Goal: Transaction & Acquisition: Purchase product/service

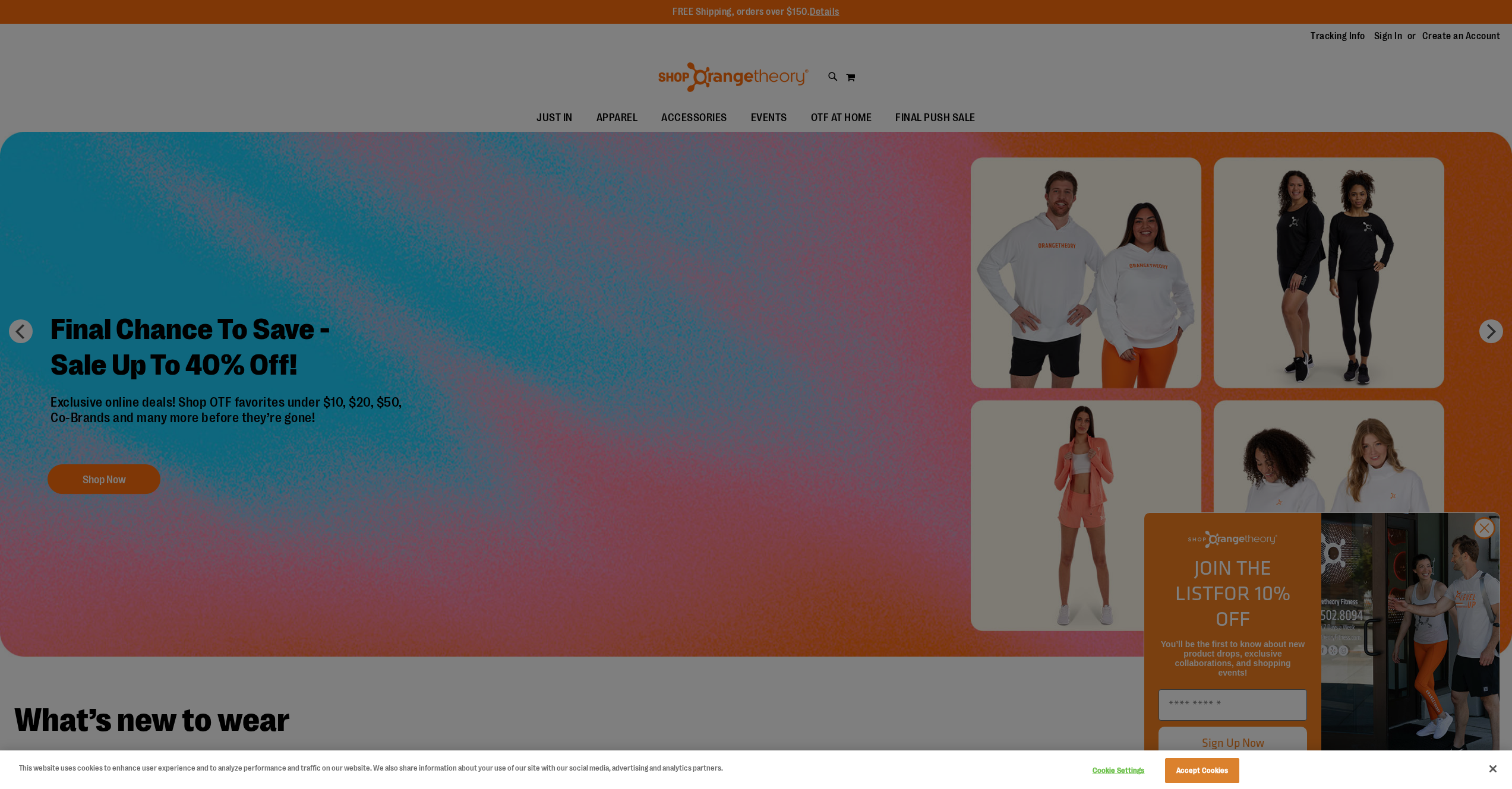
click at [1489, 556] on div at bounding box center [756, 394] width 1512 height 789
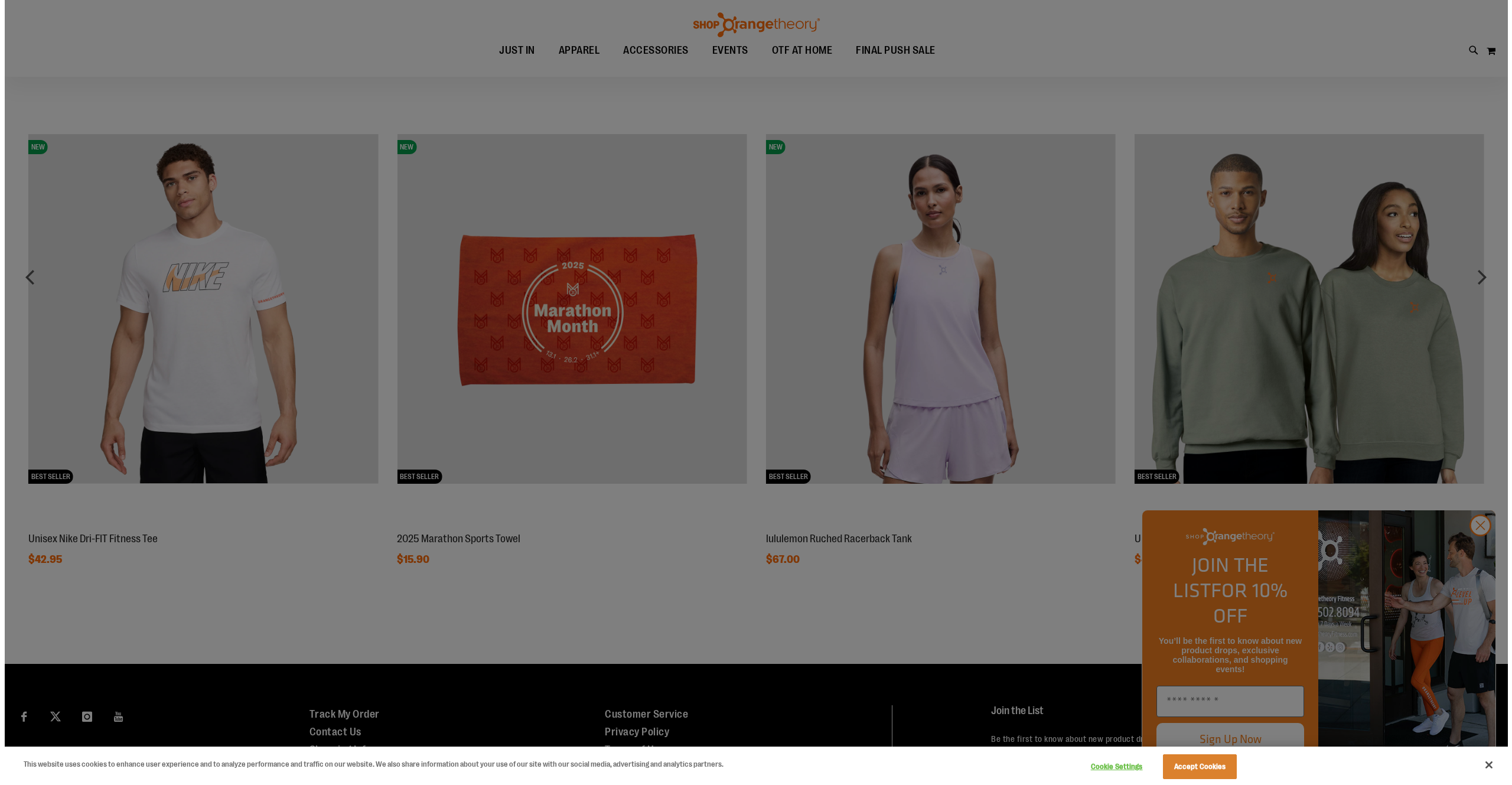
scroll to position [1209, 0]
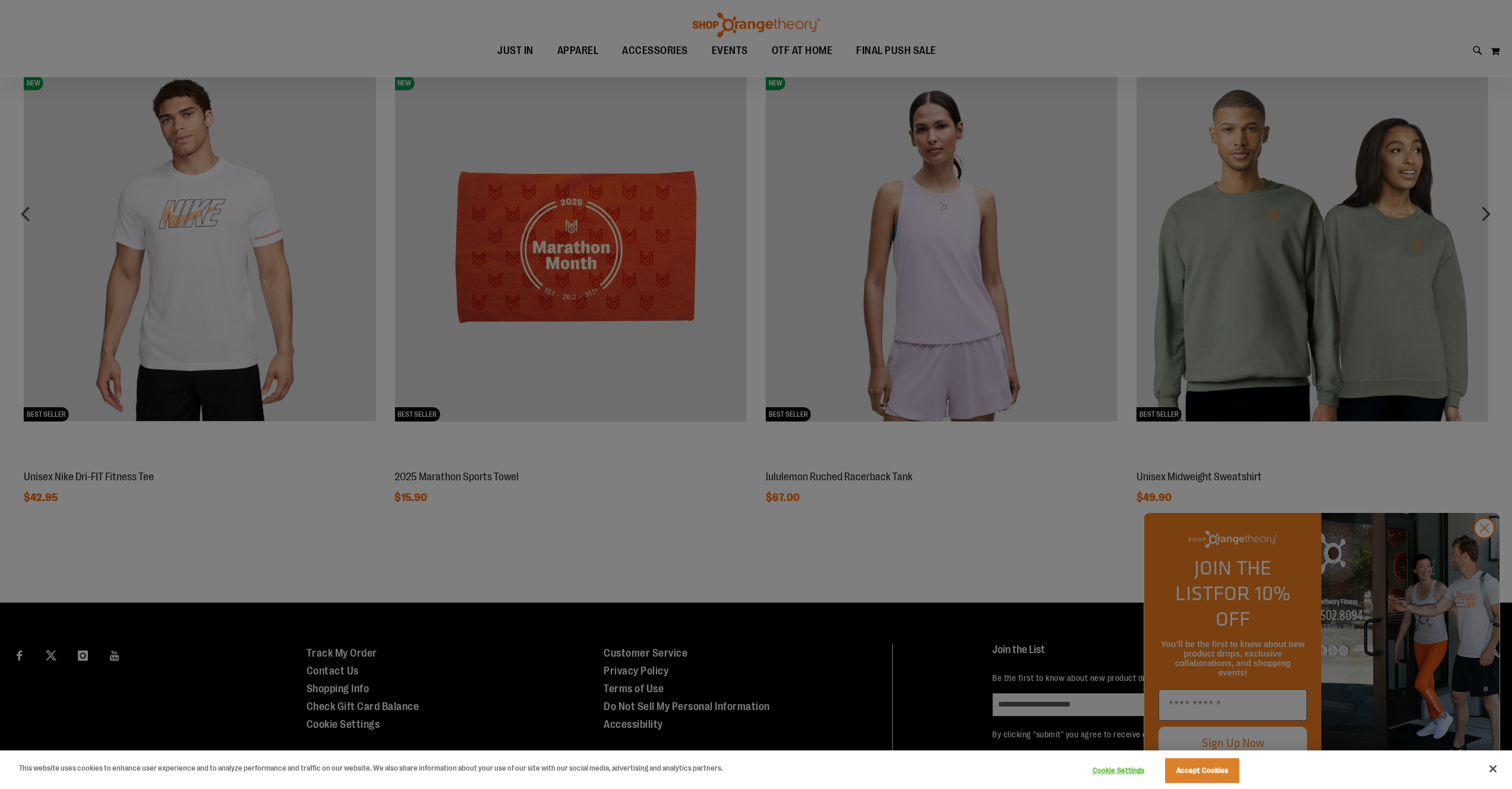
click at [1486, 556] on div at bounding box center [756, 394] width 1512 height 789
click at [1482, 217] on div at bounding box center [756, 394] width 1512 height 789
drag, startPoint x: 1487, startPoint y: 215, endPoint x: 1421, endPoint y: 463, distance: 256.6
click at [1487, 215] on div at bounding box center [756, 394] width 1512 height 789
click at [1486, 555] on div at bounding box center [756, 394] width 1512 height 789
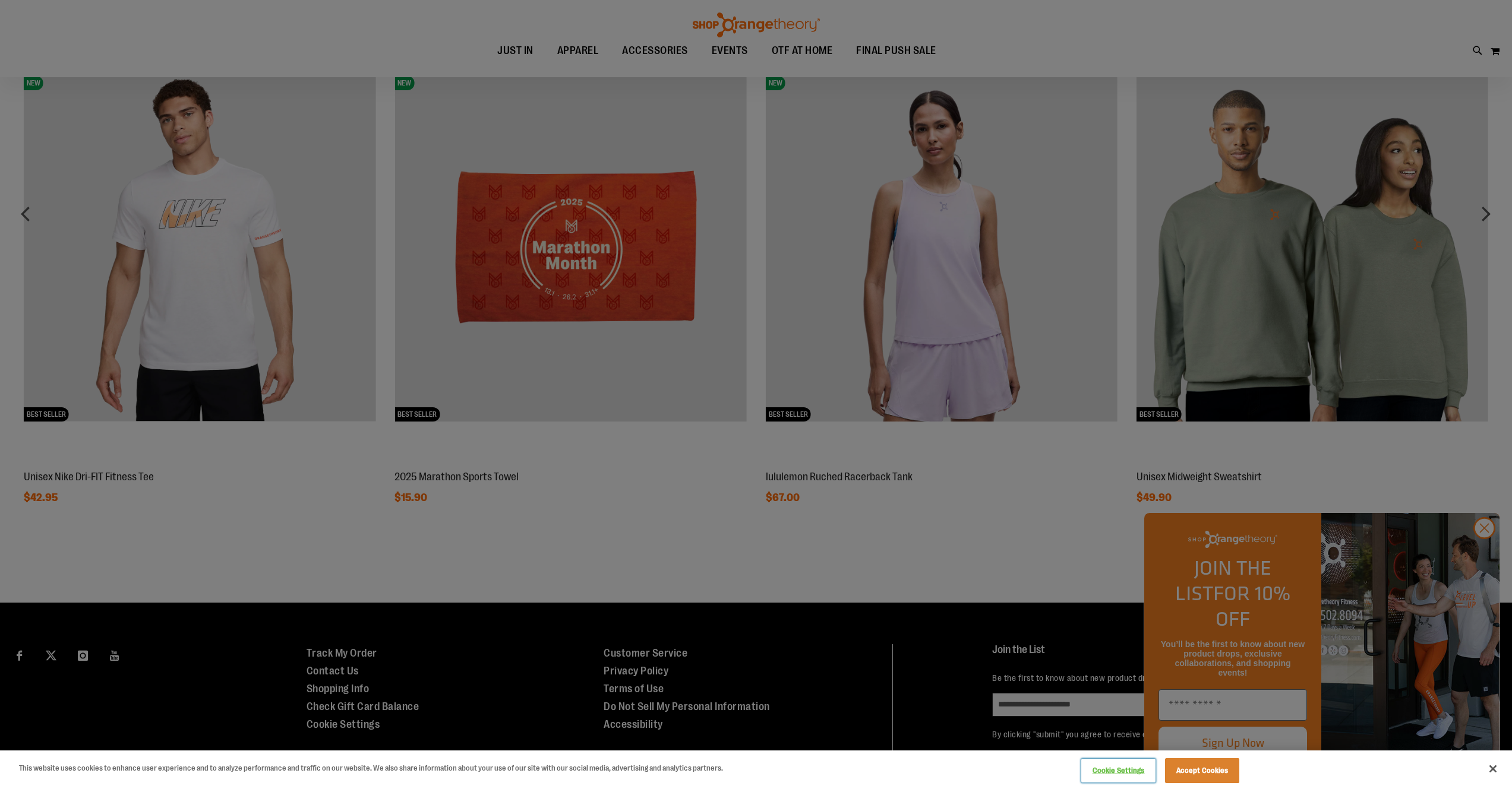
click at [1125, 772] on button "Cookie Settings" at bounding box center [1118, 770] width 74 height 24
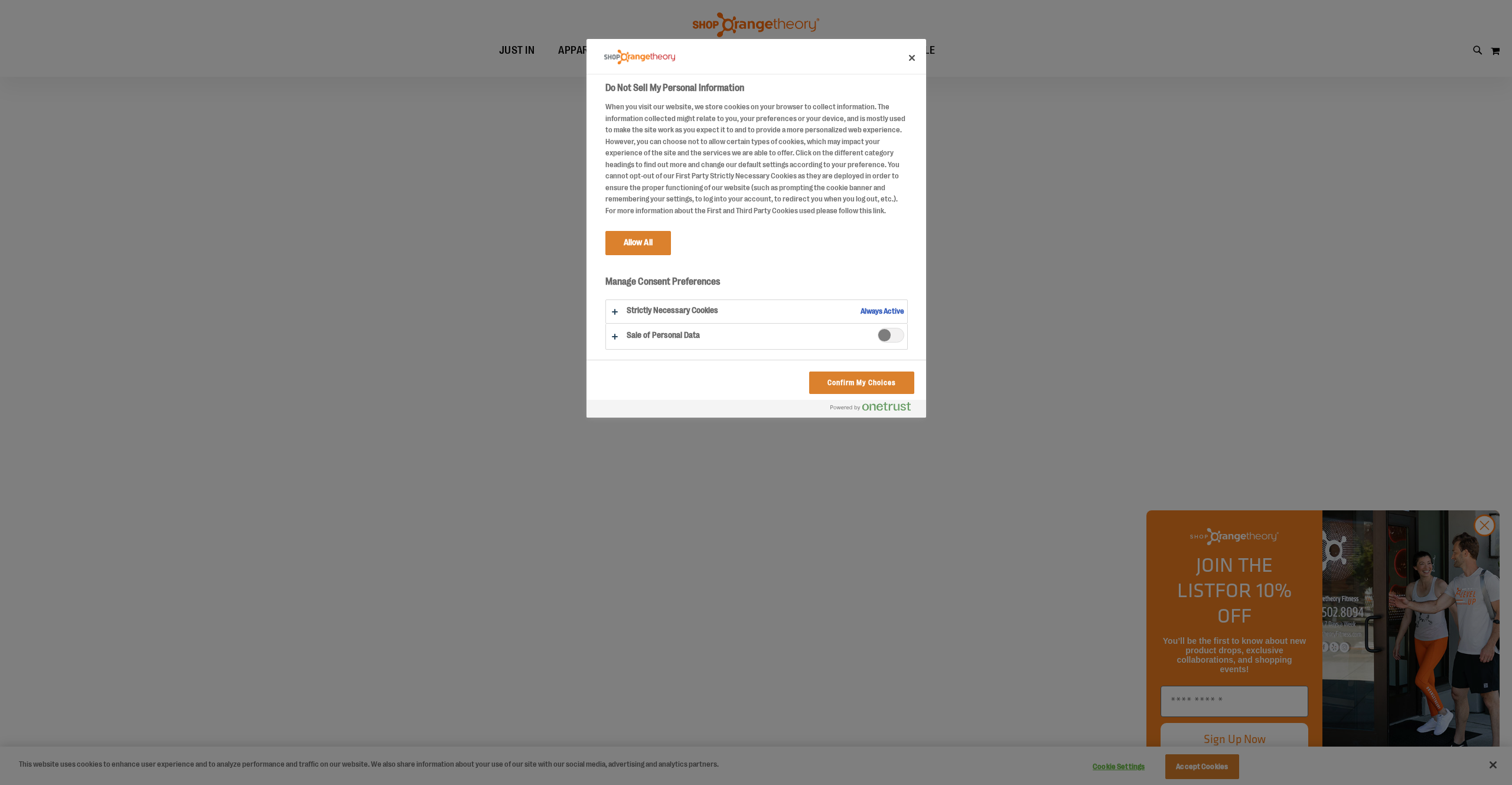
click at [884, 342] on span "Sale of Personal Data" at bounding box center [891, 335] width 27 height 15
click at [879, 296] on span "Sale of Personal Data" at bounding box center [891, 290] width 27 height 15
click at [613, 335] on button "Do Not Sell My Personal Information" at bounding box center [757, 337] width 301 height 26
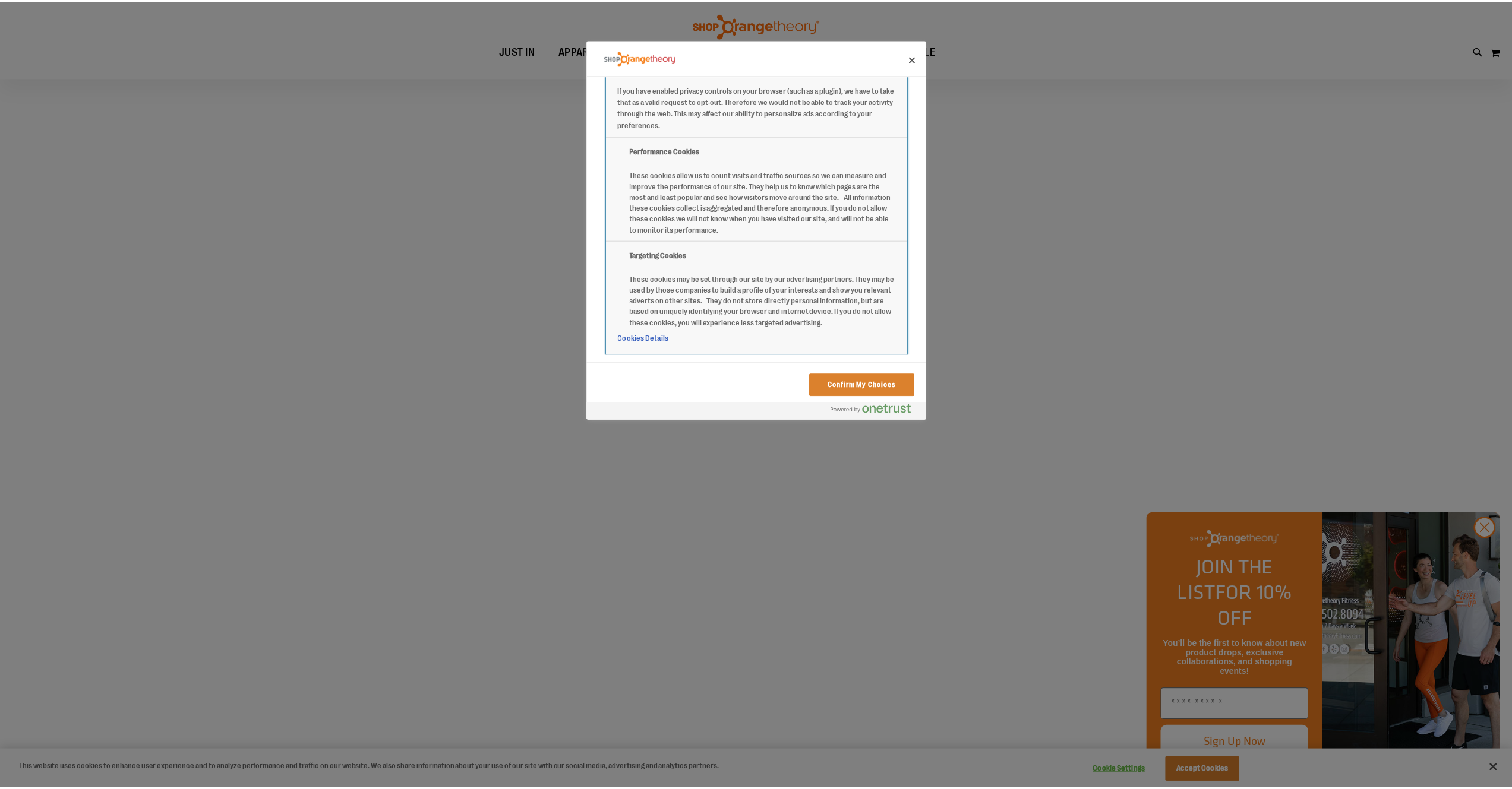
scroll to position [0, 0]
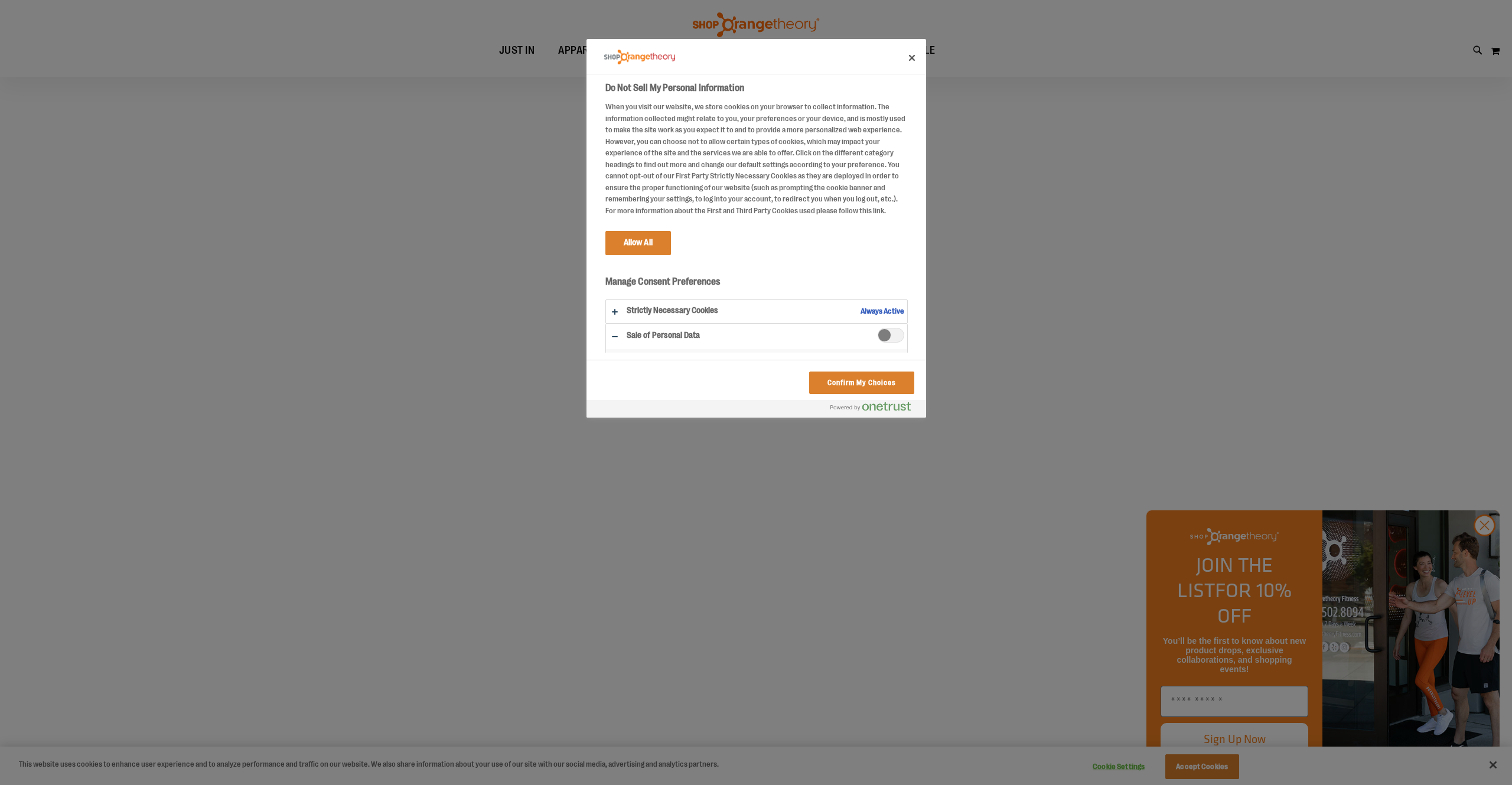
click at [893, 337] on span "Sale of Personal Data" at bounding box center [891, 335] width 27 height 15
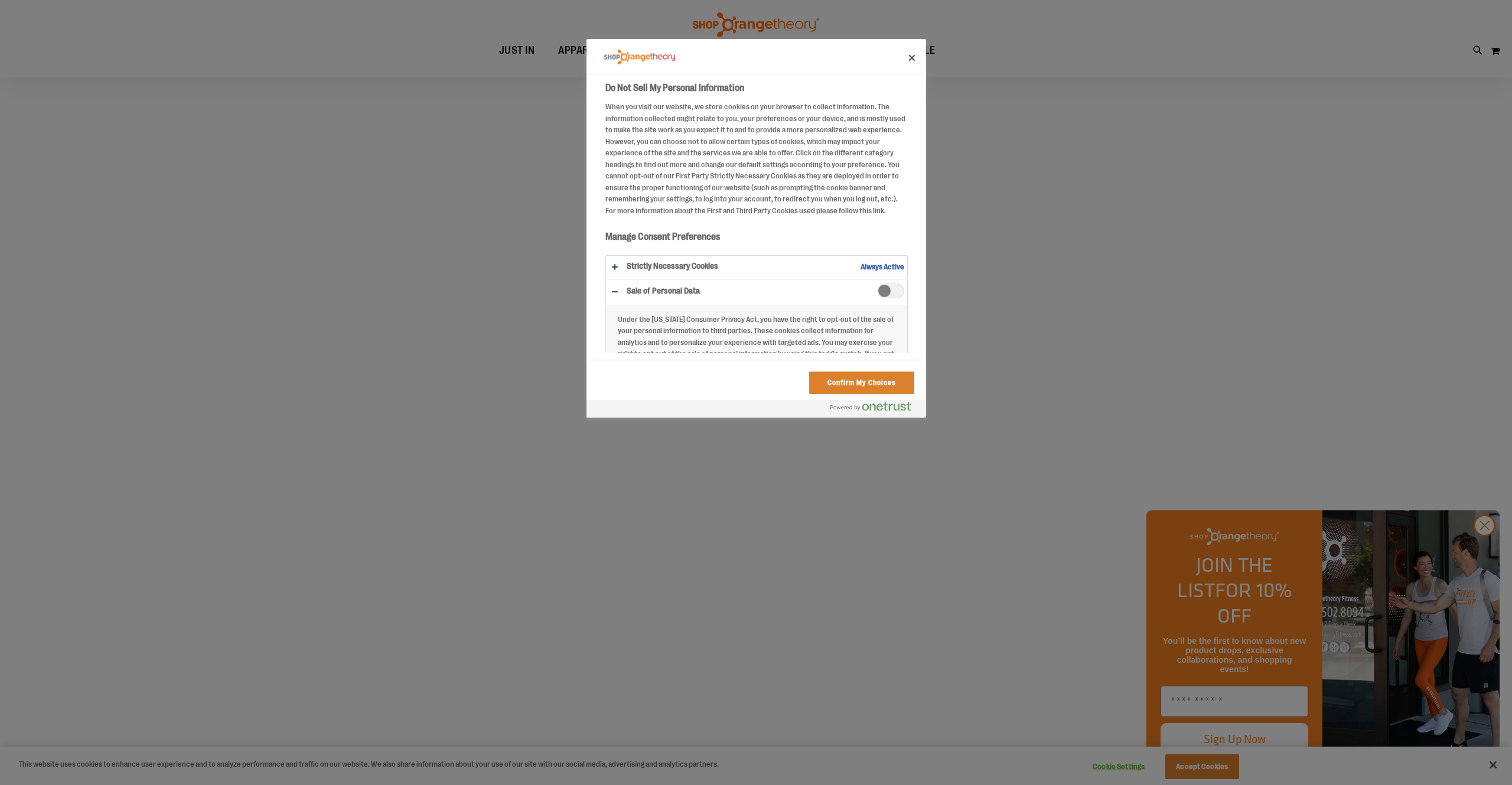
click at [879, 292] on span "Sale of Personal Data" at bounding box center [891, 290] width 27 height 15
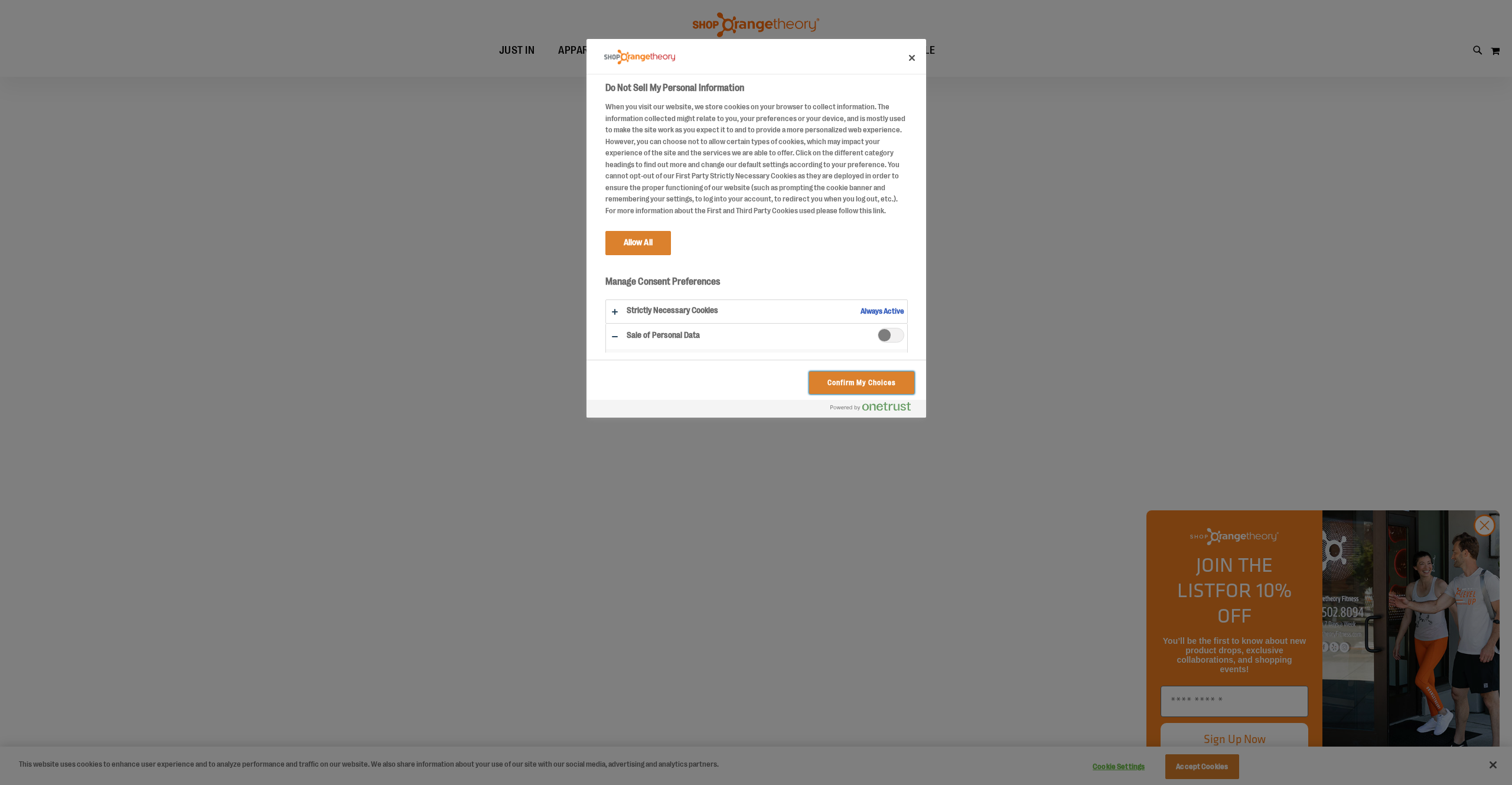
click at [875, 387] on button "Confirm My Choices" at bounding box center [861, 383] width 104 height 22
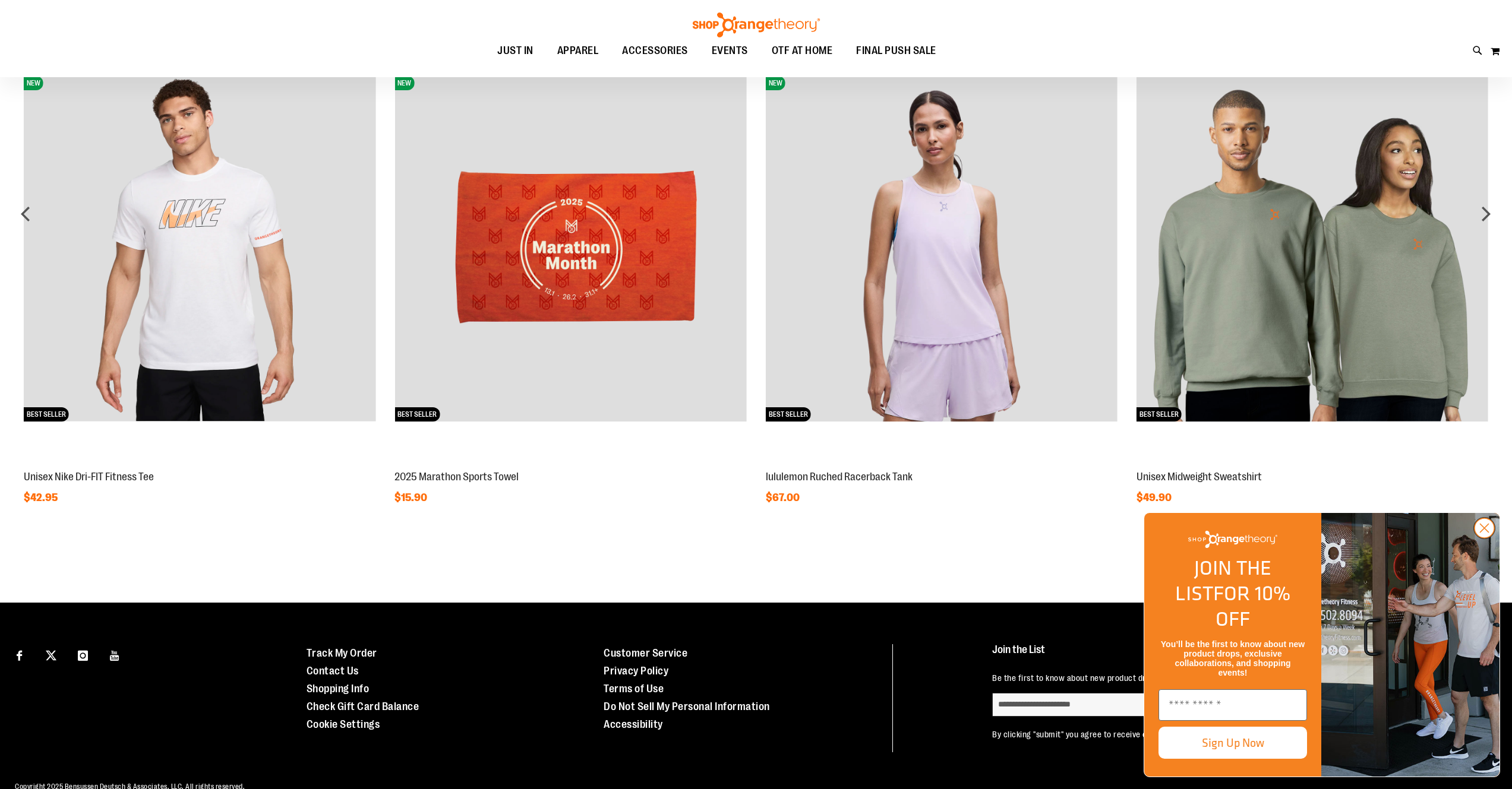
click at [1490, 538] on circle "Close dialog" at bounding box center [1484, 528] width 19 height 19
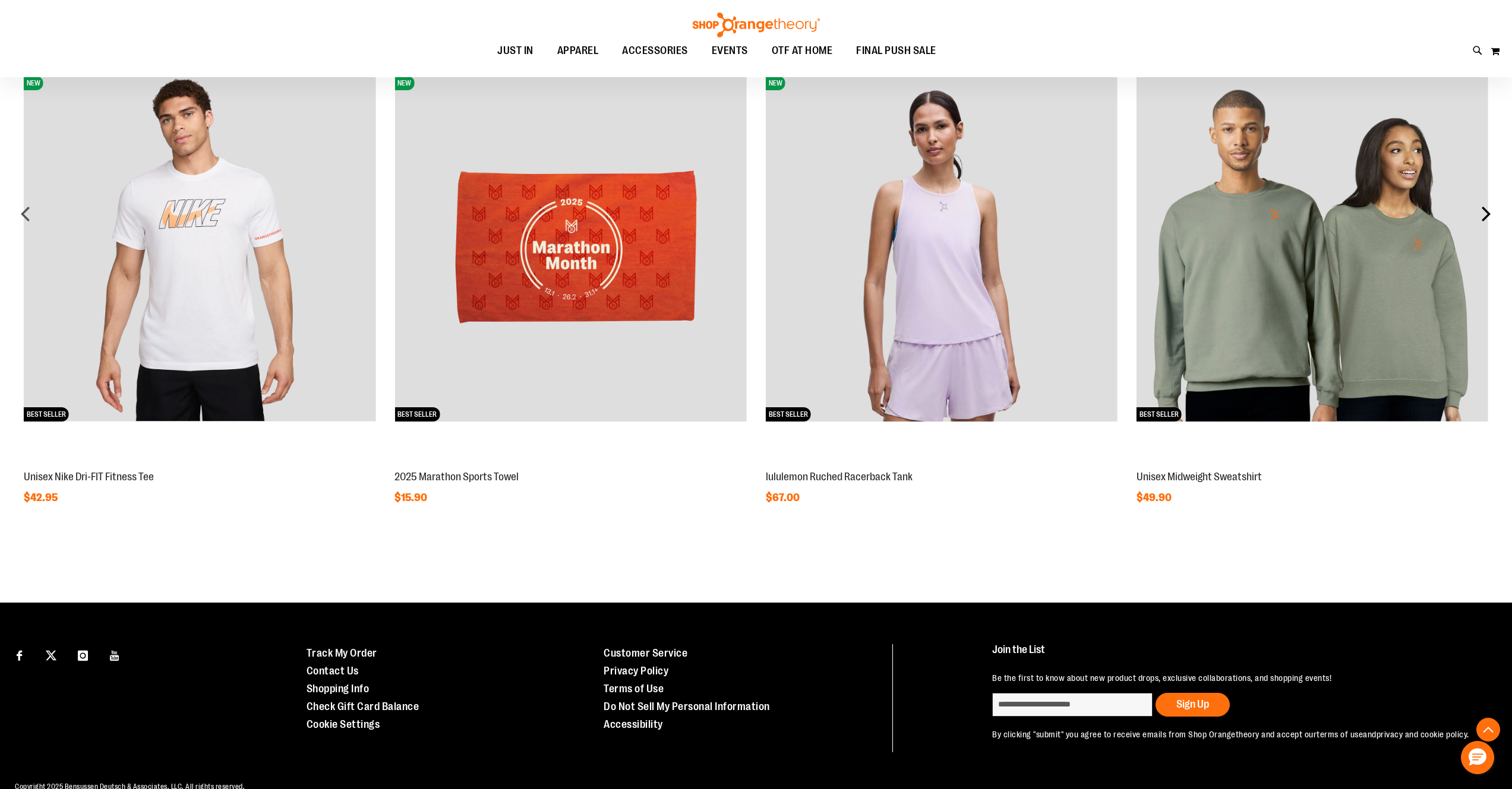
click at [1485, 213] on div "next" at bounding box center [1486, 213] width 24 height 24
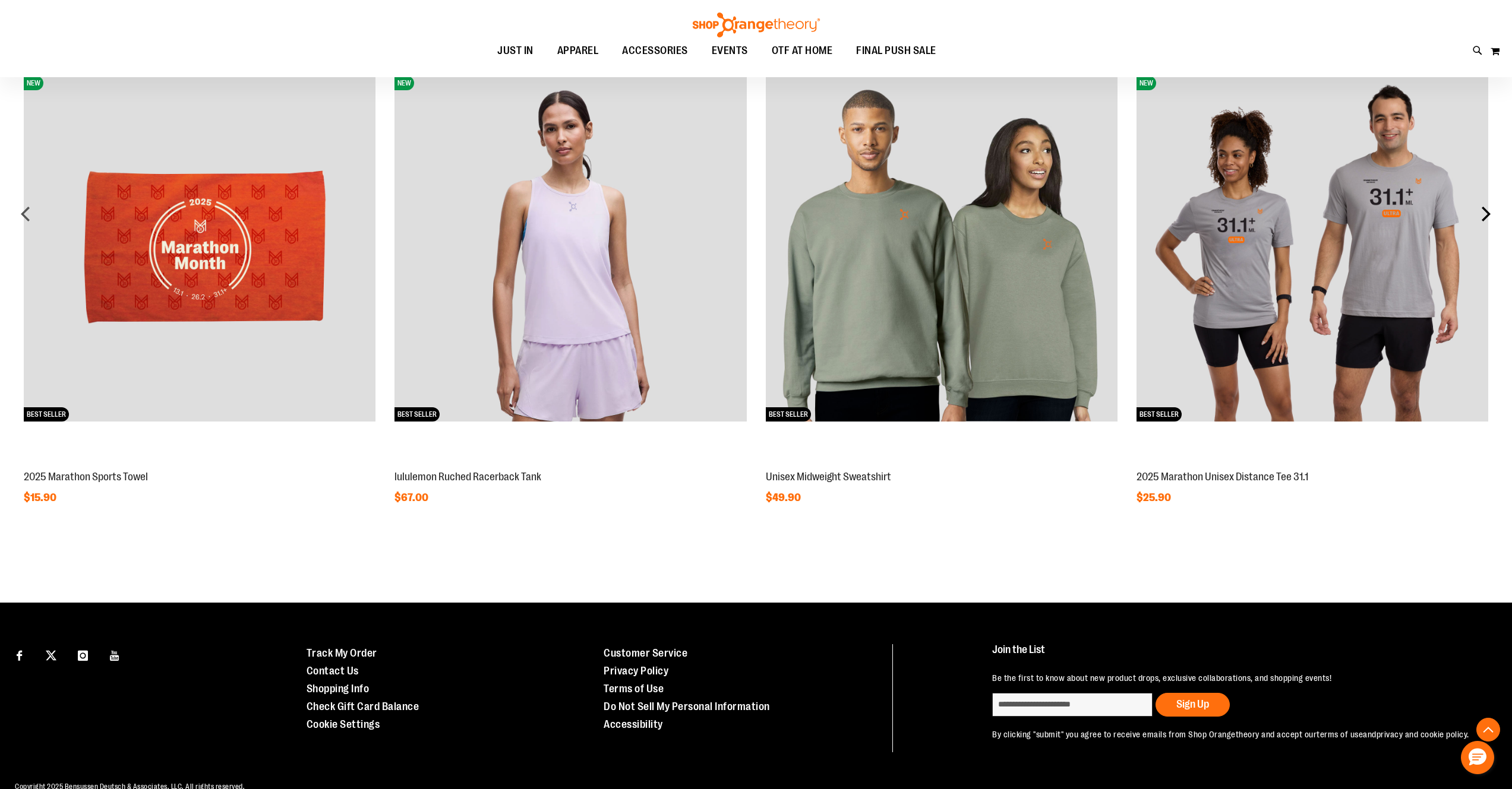
click at [1488, 213] on div "next" at bounding box center [1486, 213] width 24 height 24
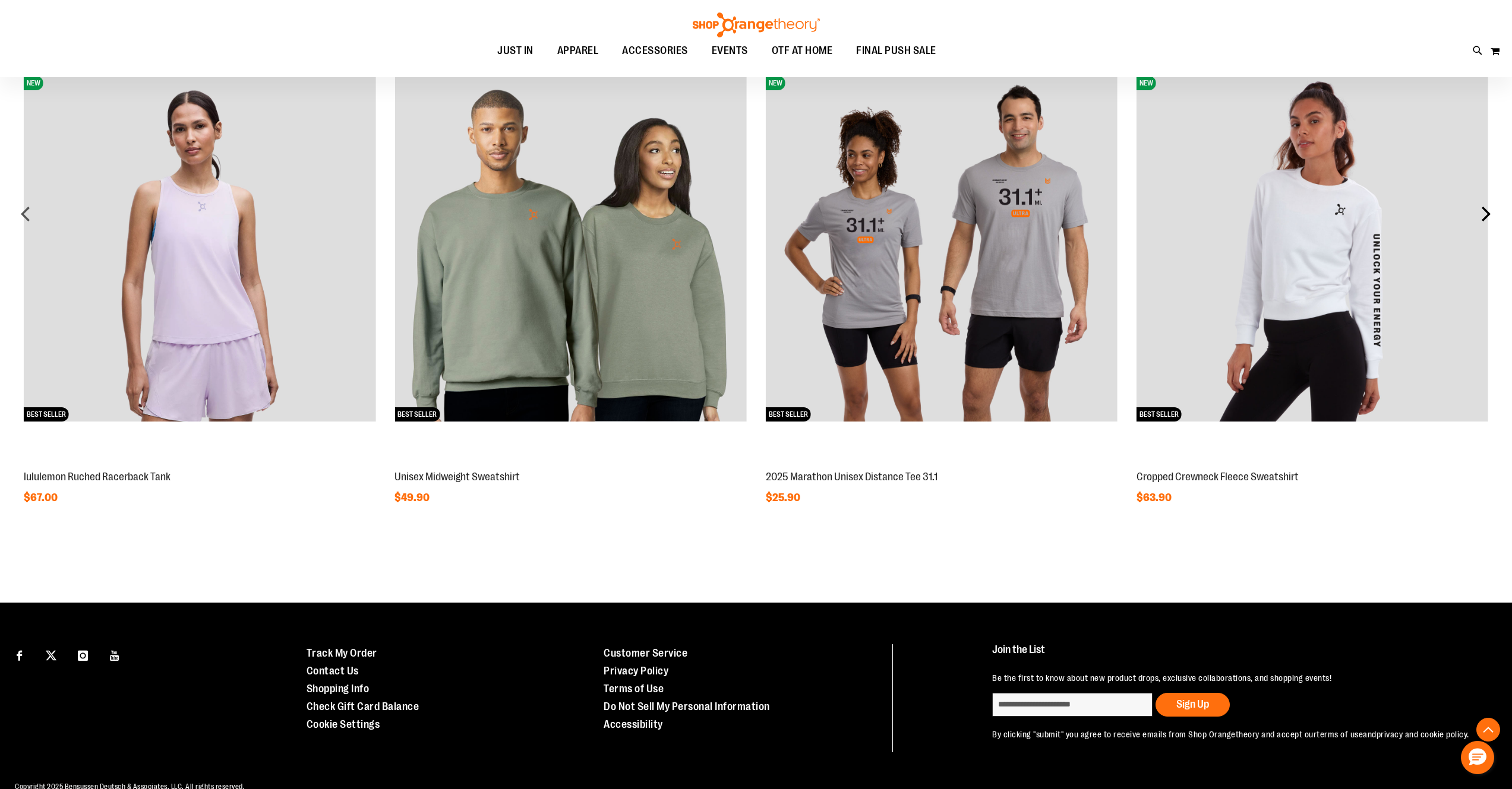
click at [1486, 212] on div "next" at bounding box center [1486, 213] width 24 height 24
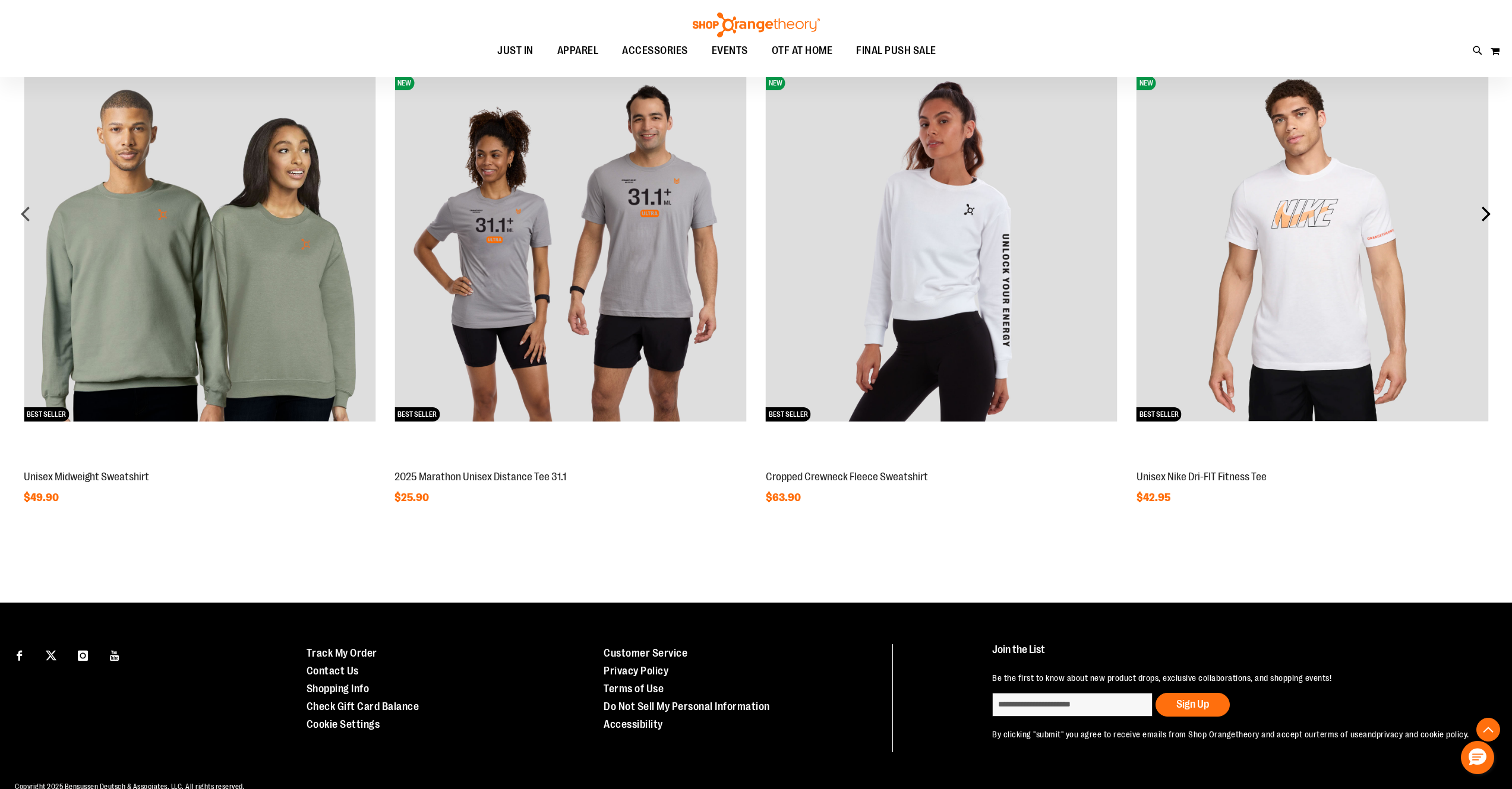
click at [1486, 212] on div "next" at bounding box center [1486, 213] width 24 height 24
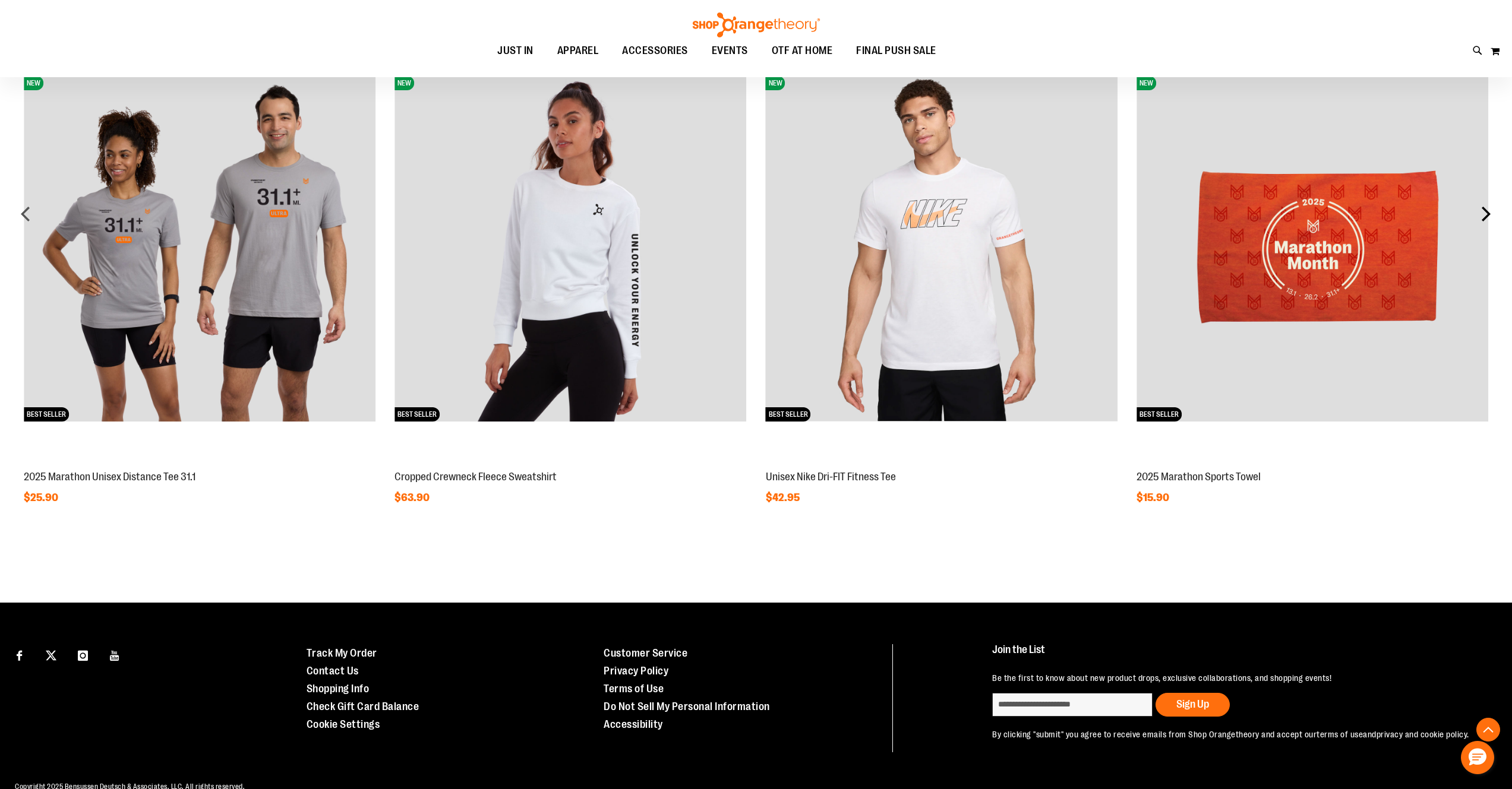
click at [1486, 212] on div "next" at bounding box center [1486, 213] width 24 height 24
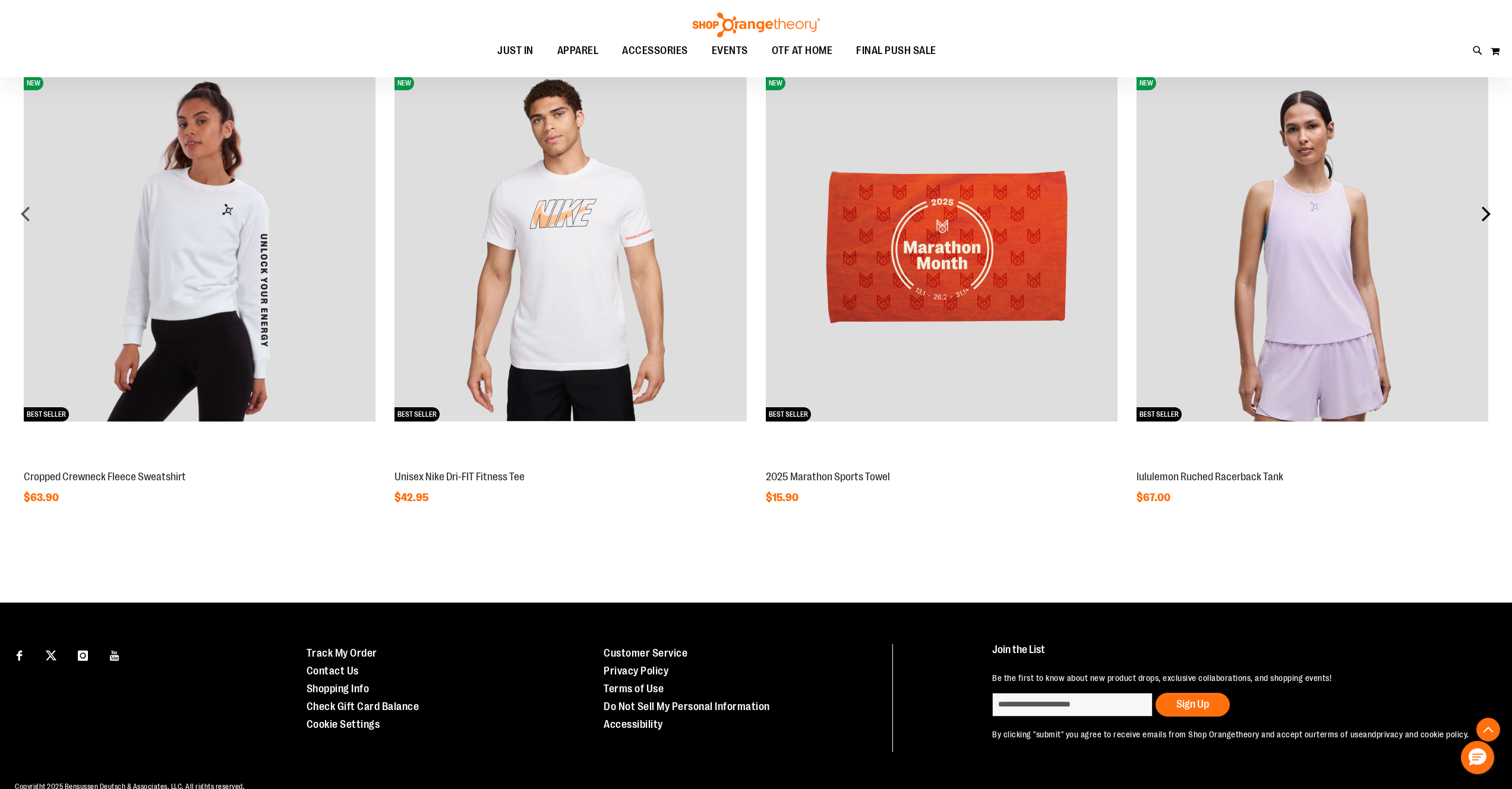
click at [1486, 212] on div "next" at bounding box center [1486, 213] width 24 height 24
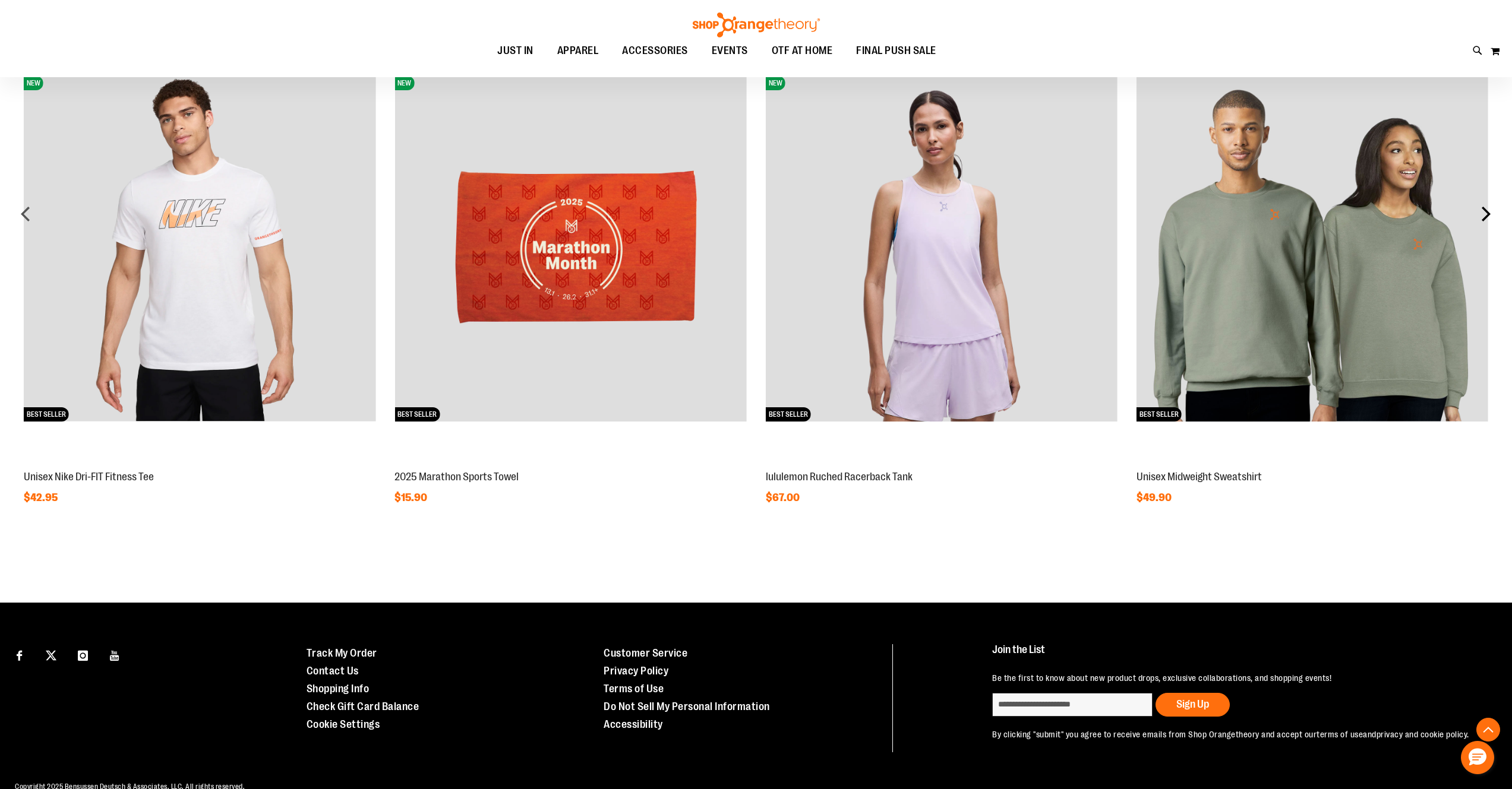
click at [1486, 212] on div "next" at bounding box center [1486, 213] width 24 height 24
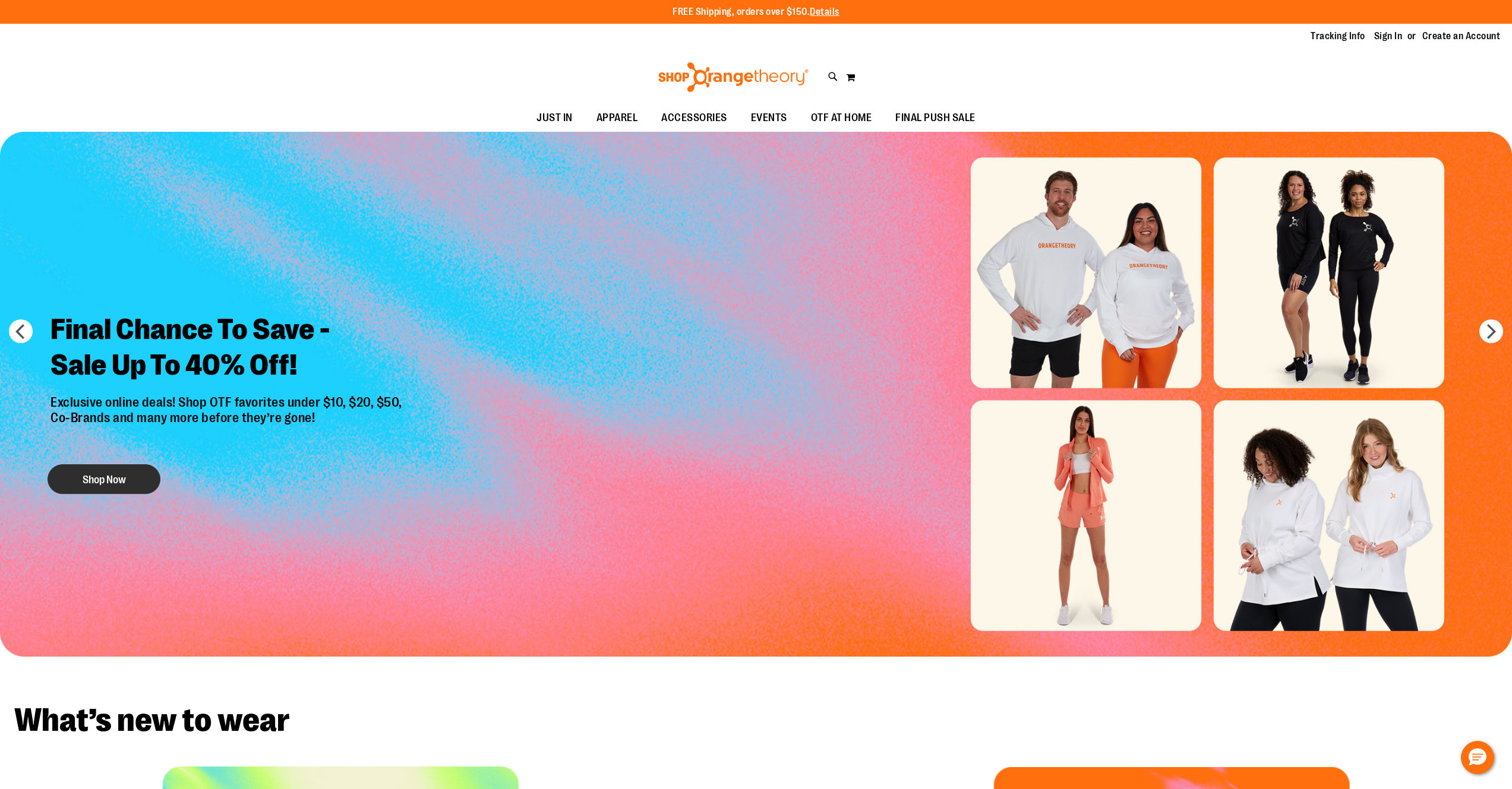
click at [120, 487] on button "Shop Now" at bounding box center [104, 480] width 113 height 30
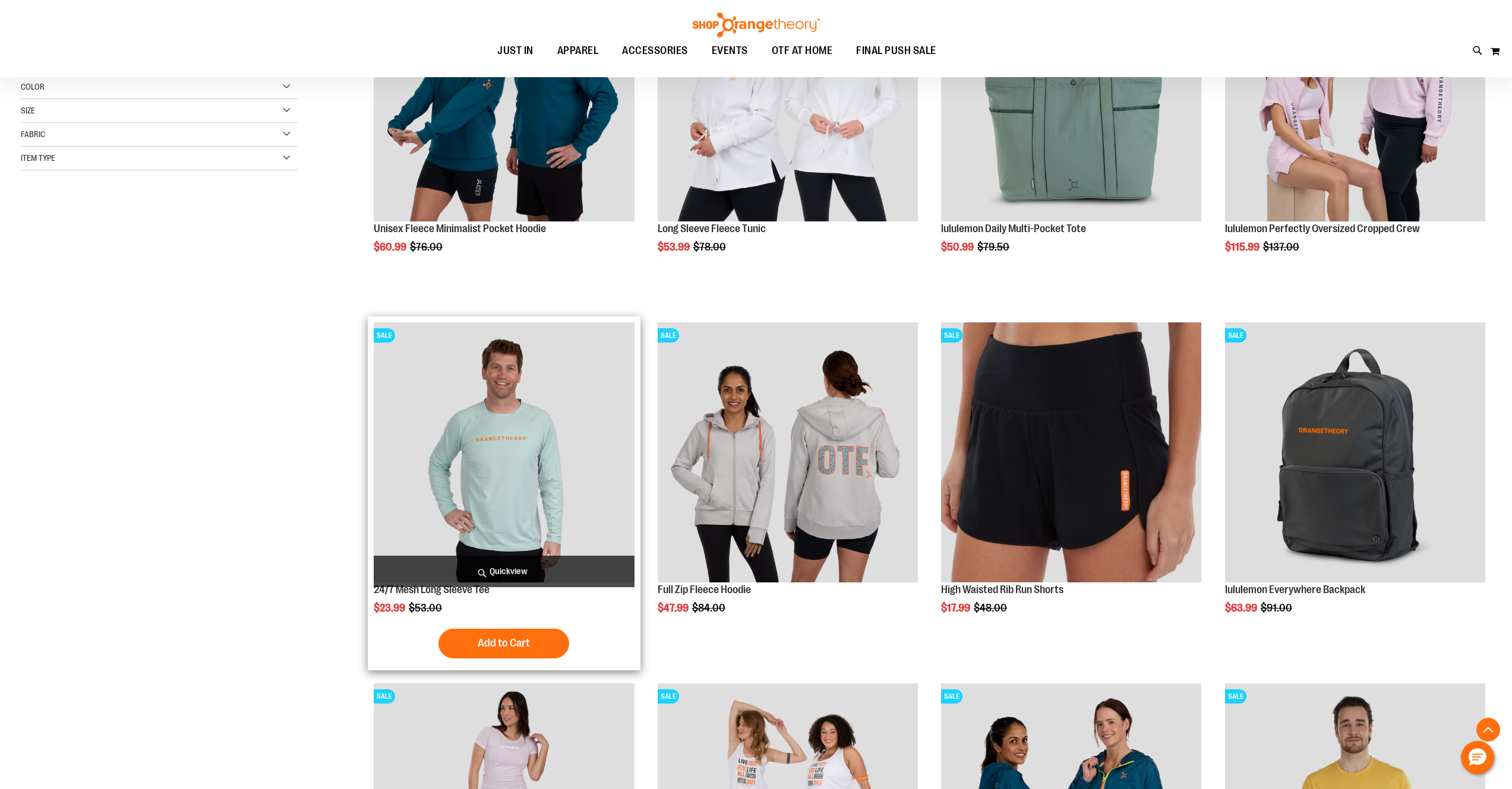
scroll to position [323, 0]
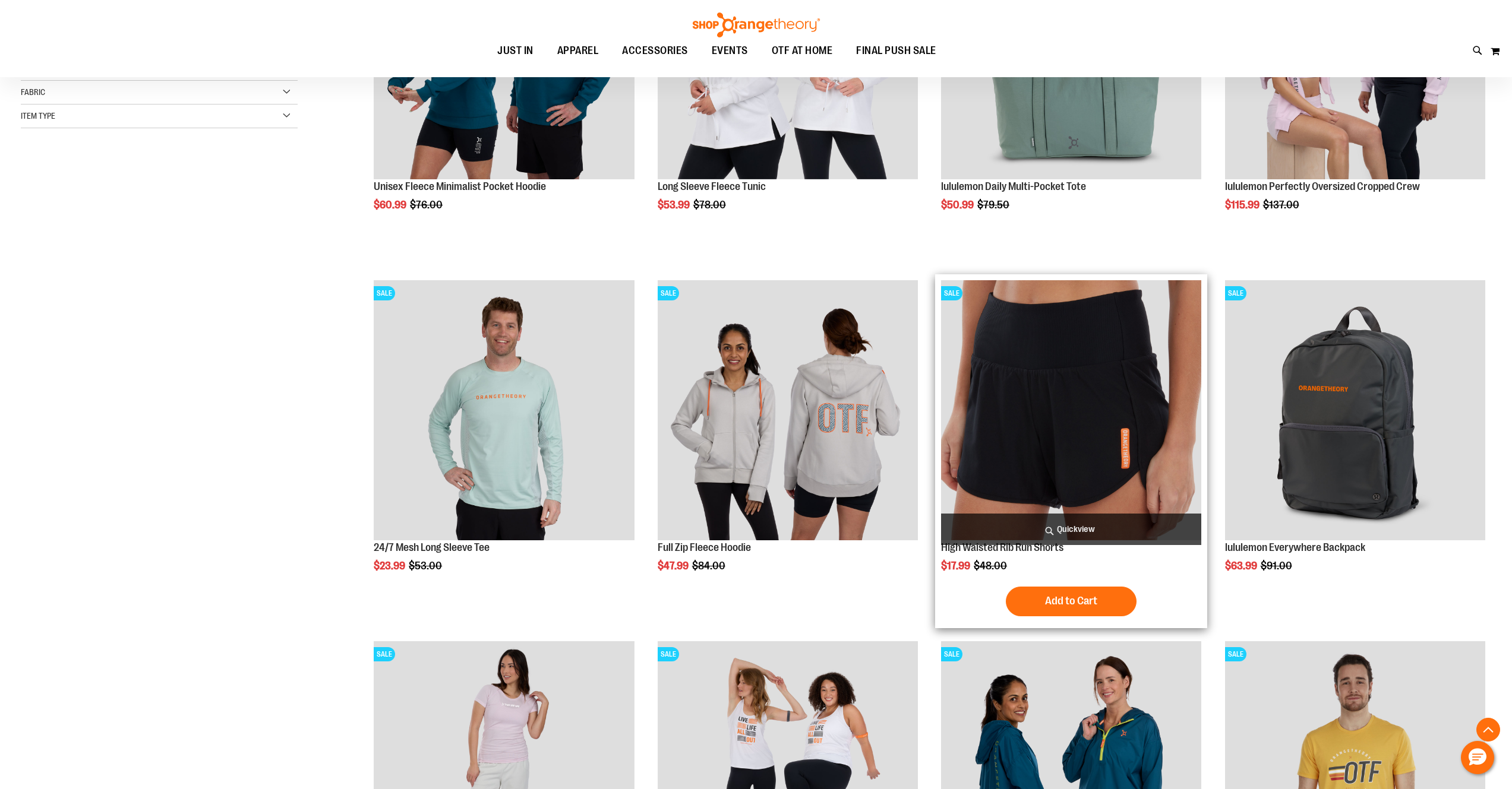
click at [1104, 392] on img "product" at bounding box center [1071, 410] width 260 height 260
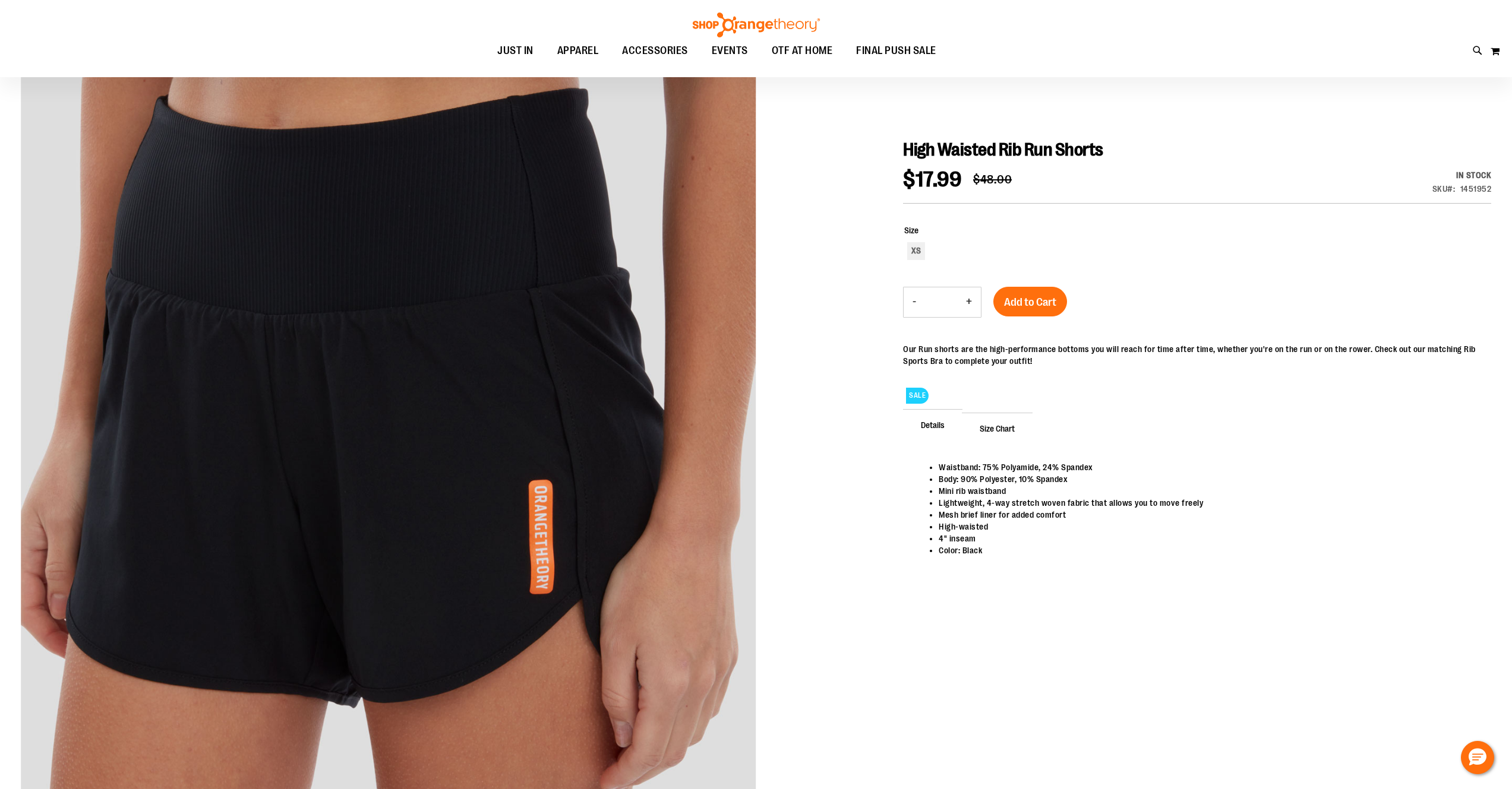
scroll to position [97, 0]
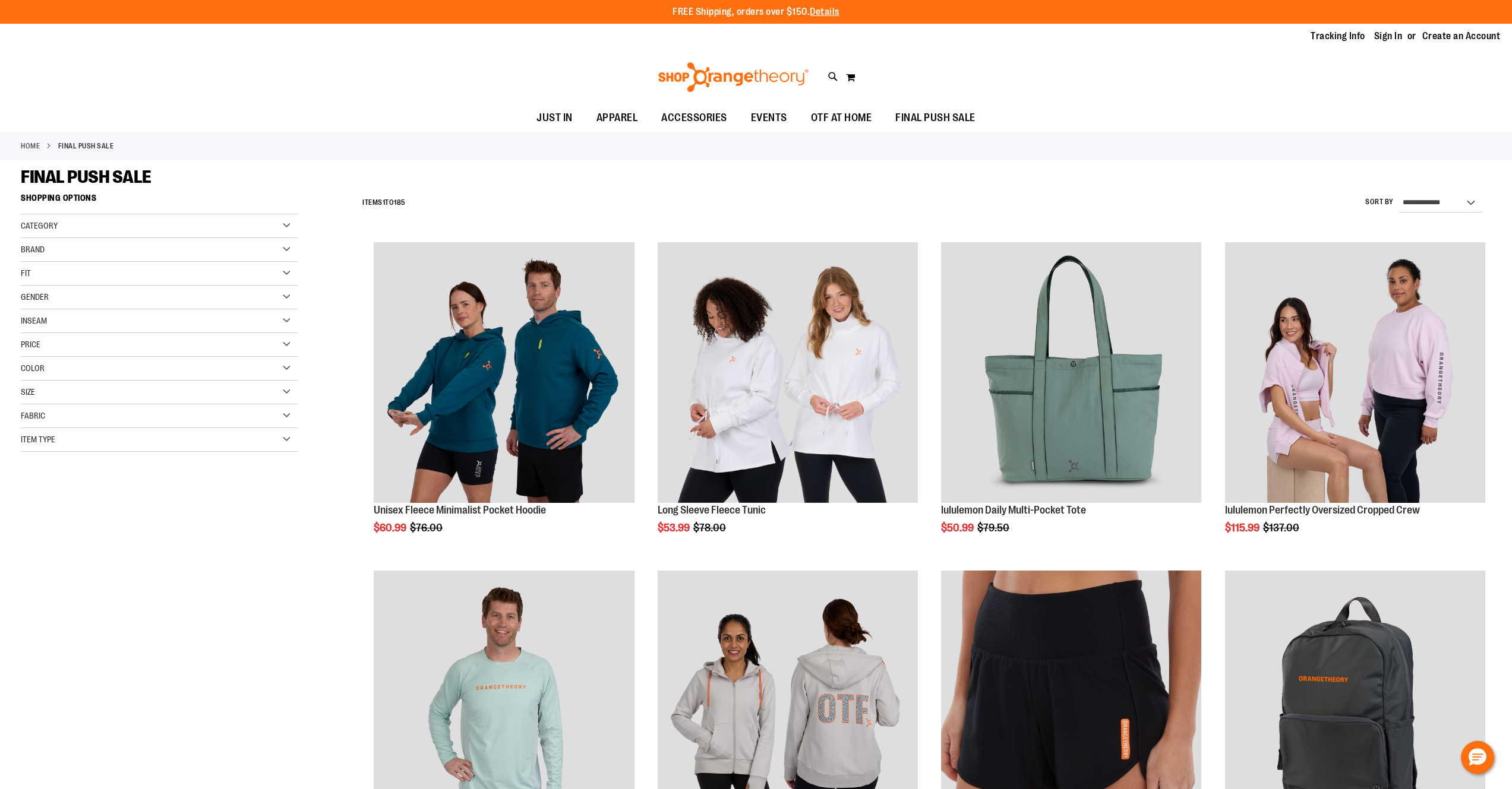
scroll to position [323, 0]
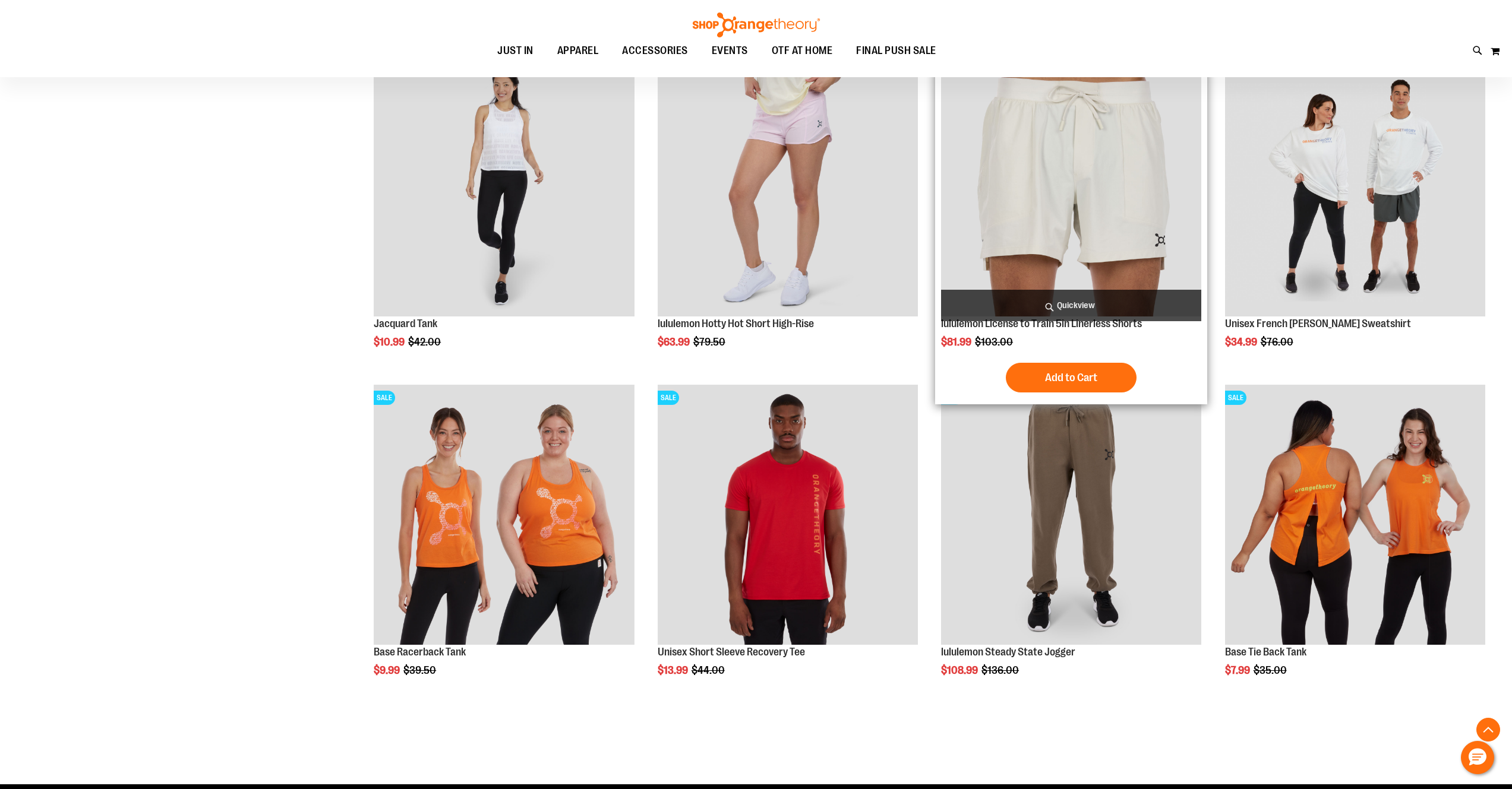
scroll to position [1518, 0]
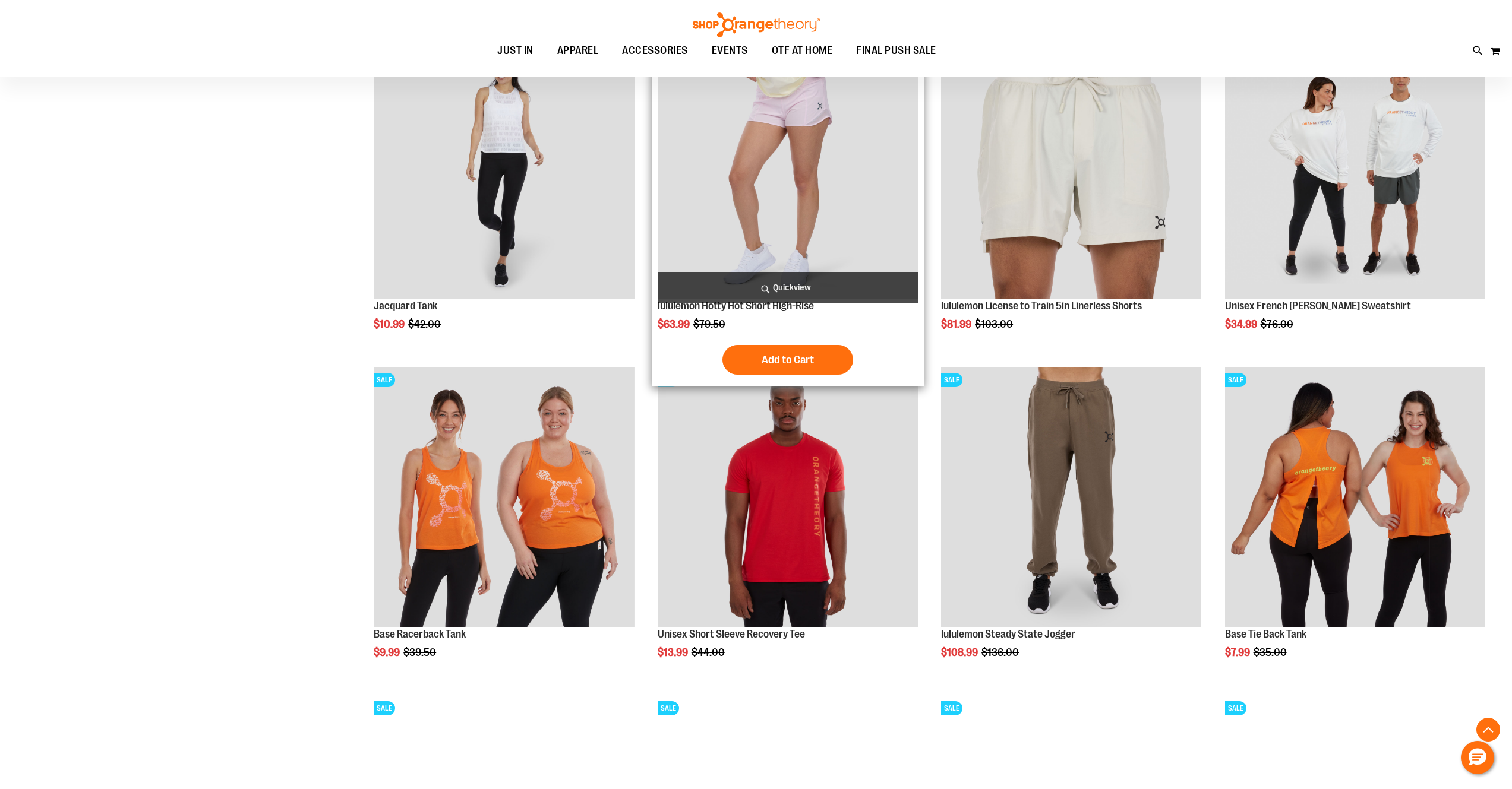
click at [812, 206] on img "product" at bounding box center [788, 168] width 260 height 260
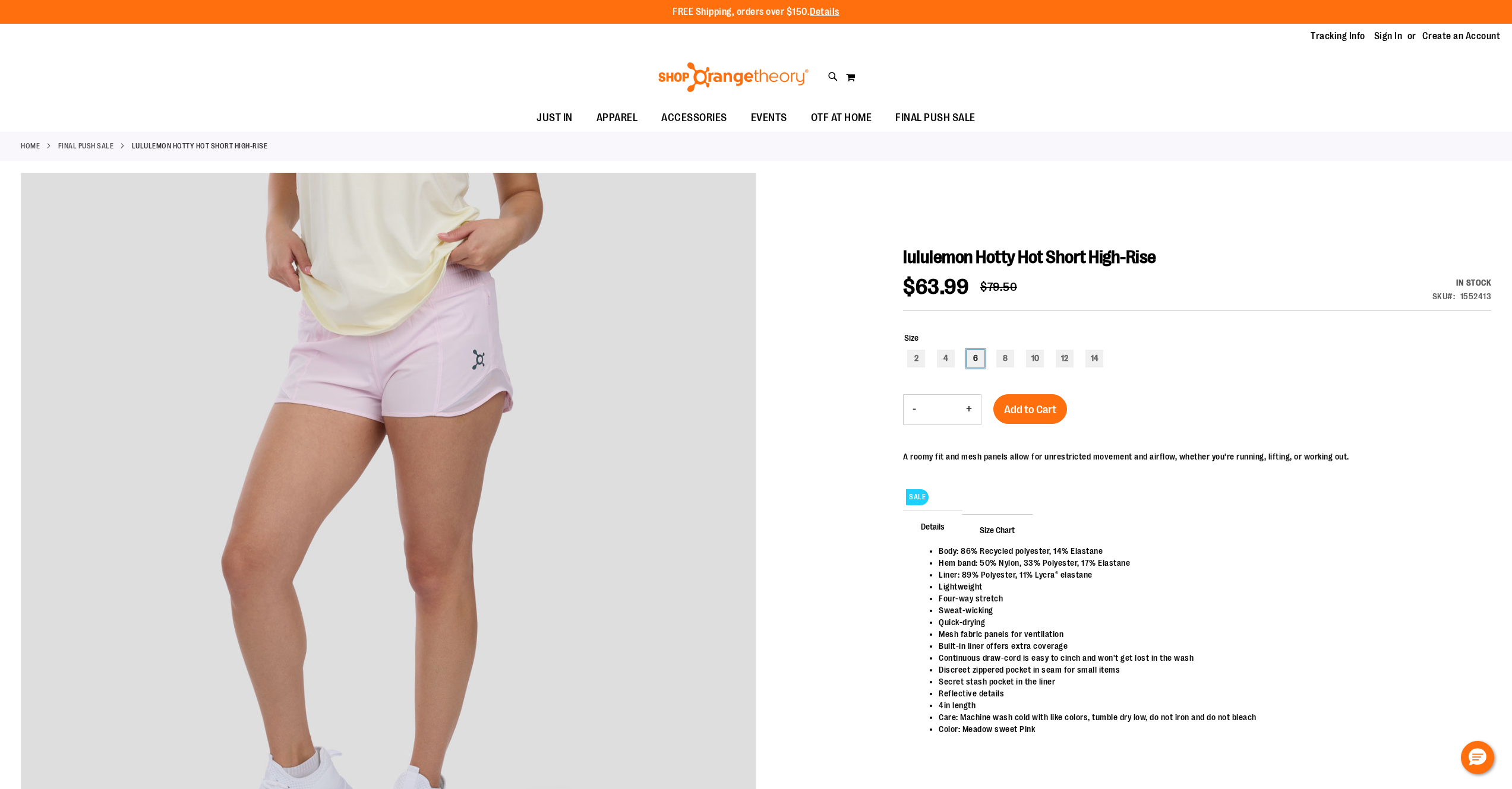
click at [977, 358] on div "6" at bounding box center [976, 359] width 18 height 18
type input "***"
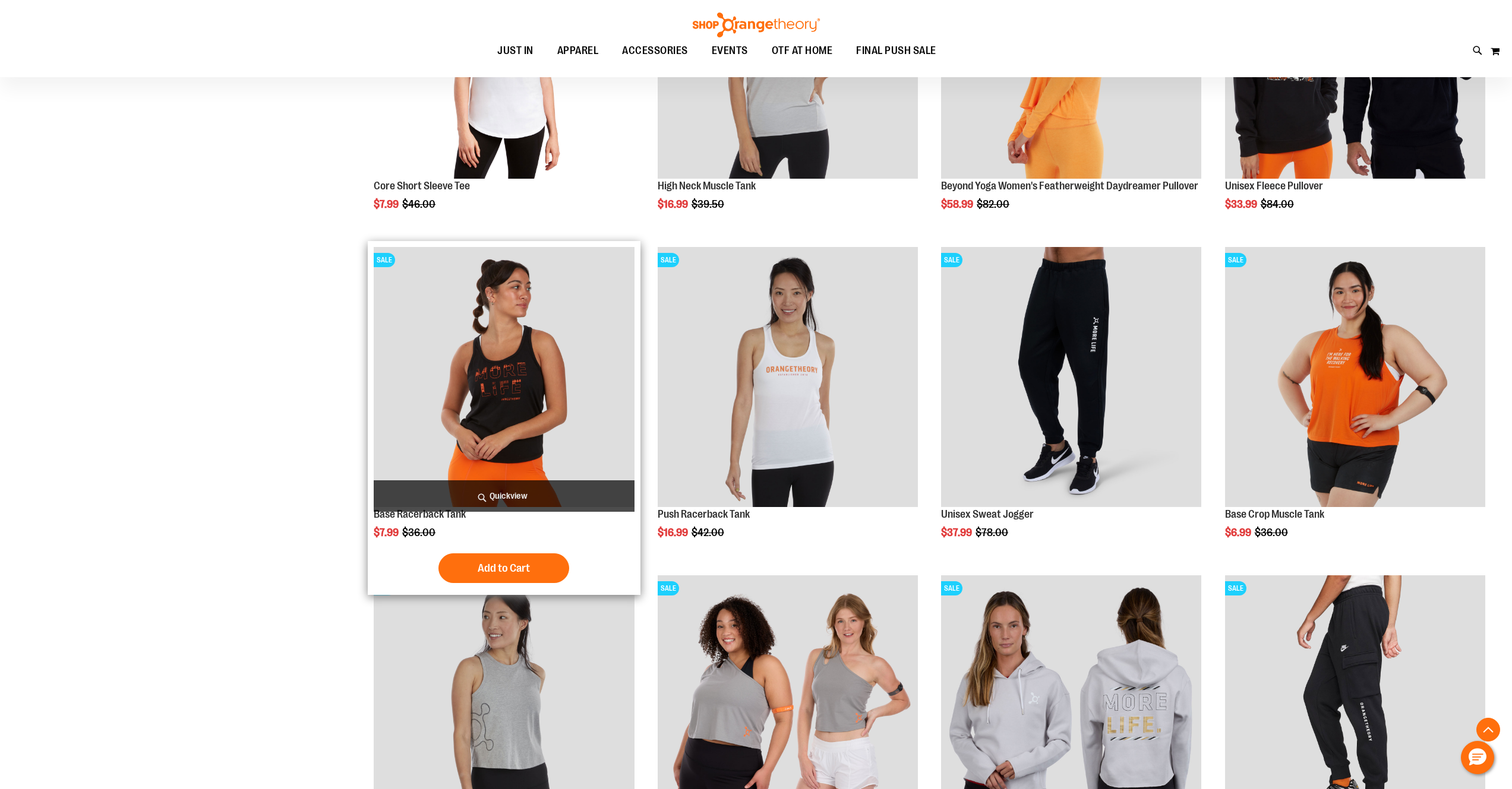
scroll to position [433, 0]
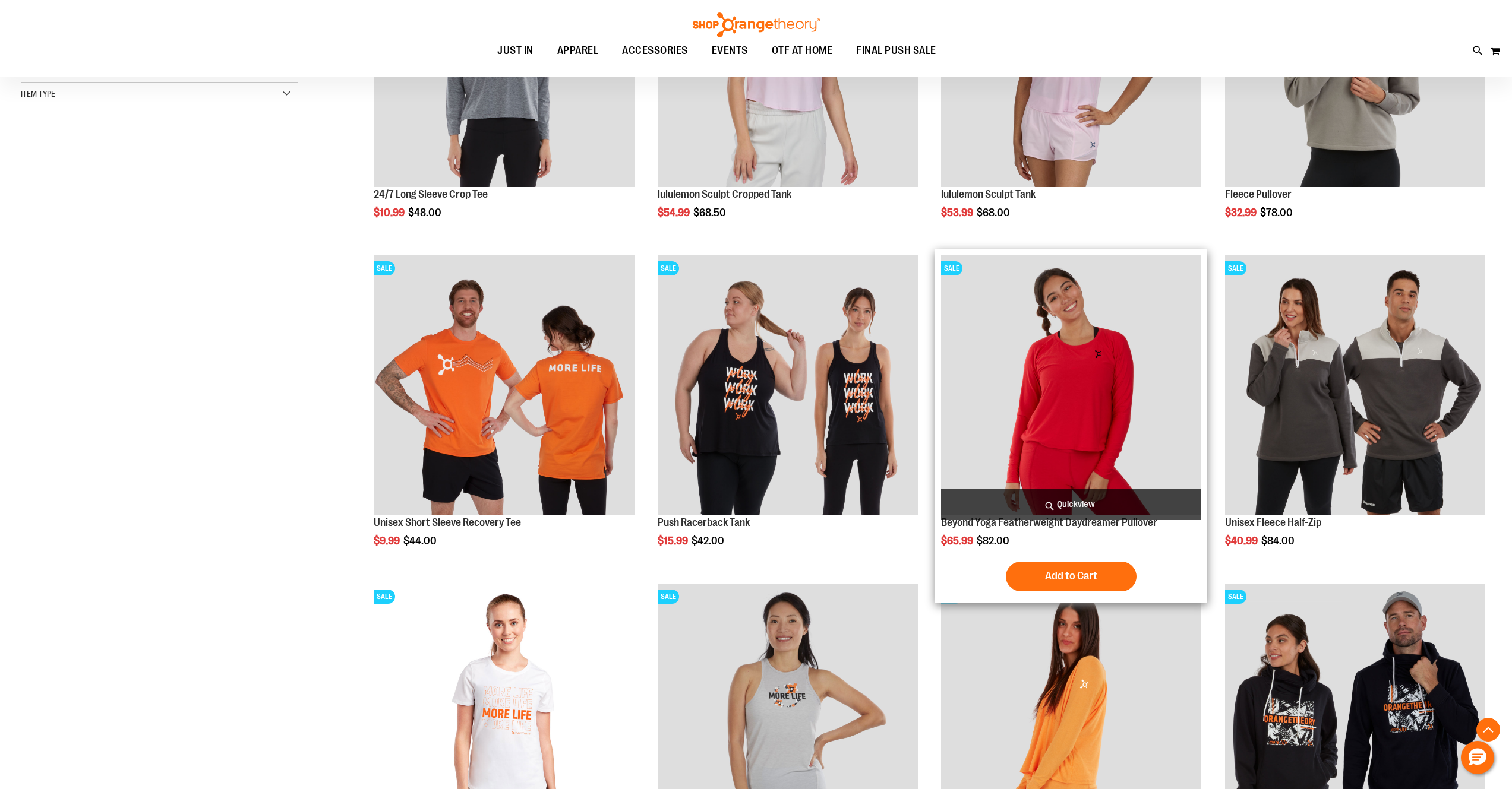
scroll to position [580, 0]
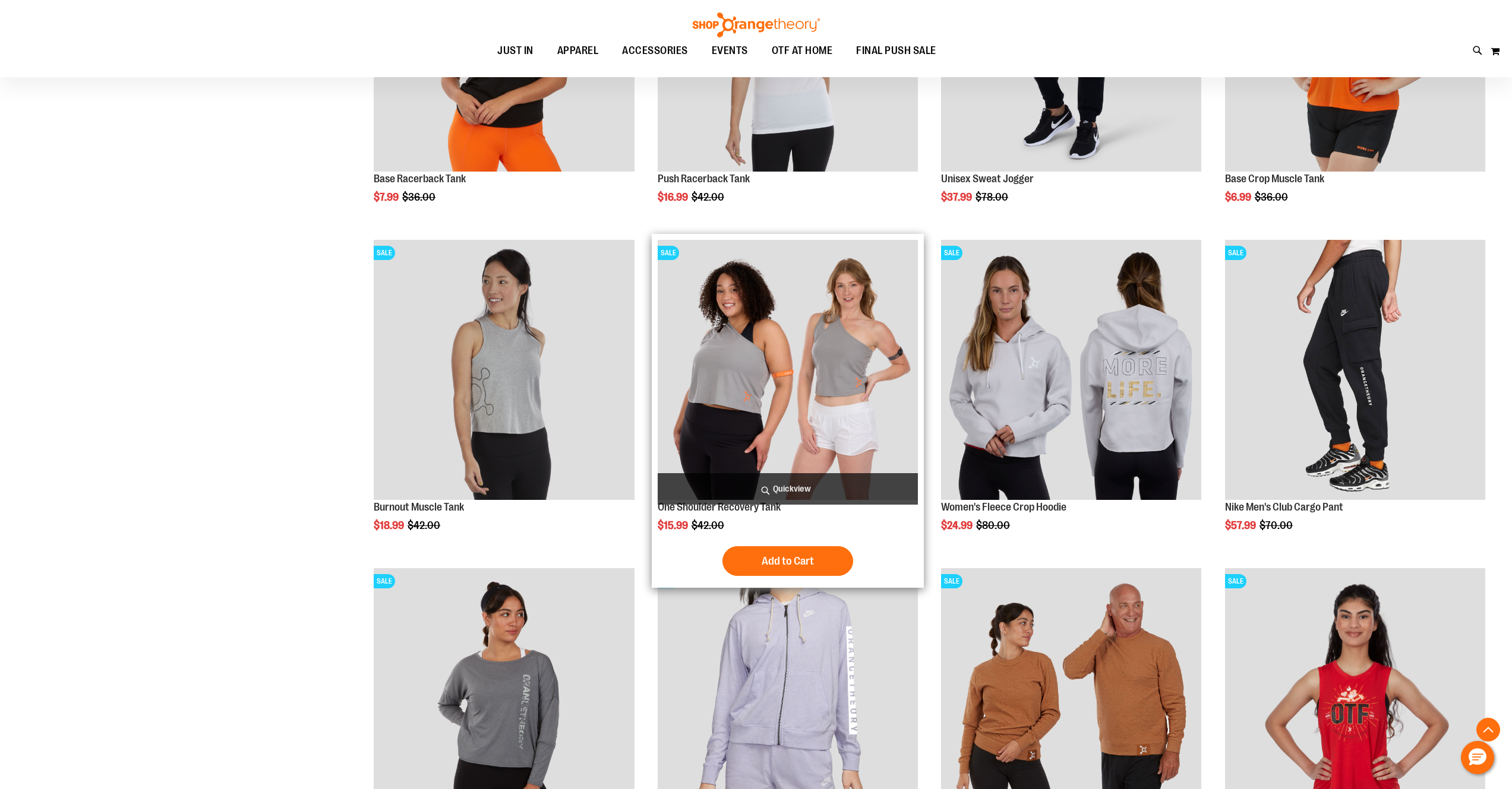
scroll to position [1348, 0]
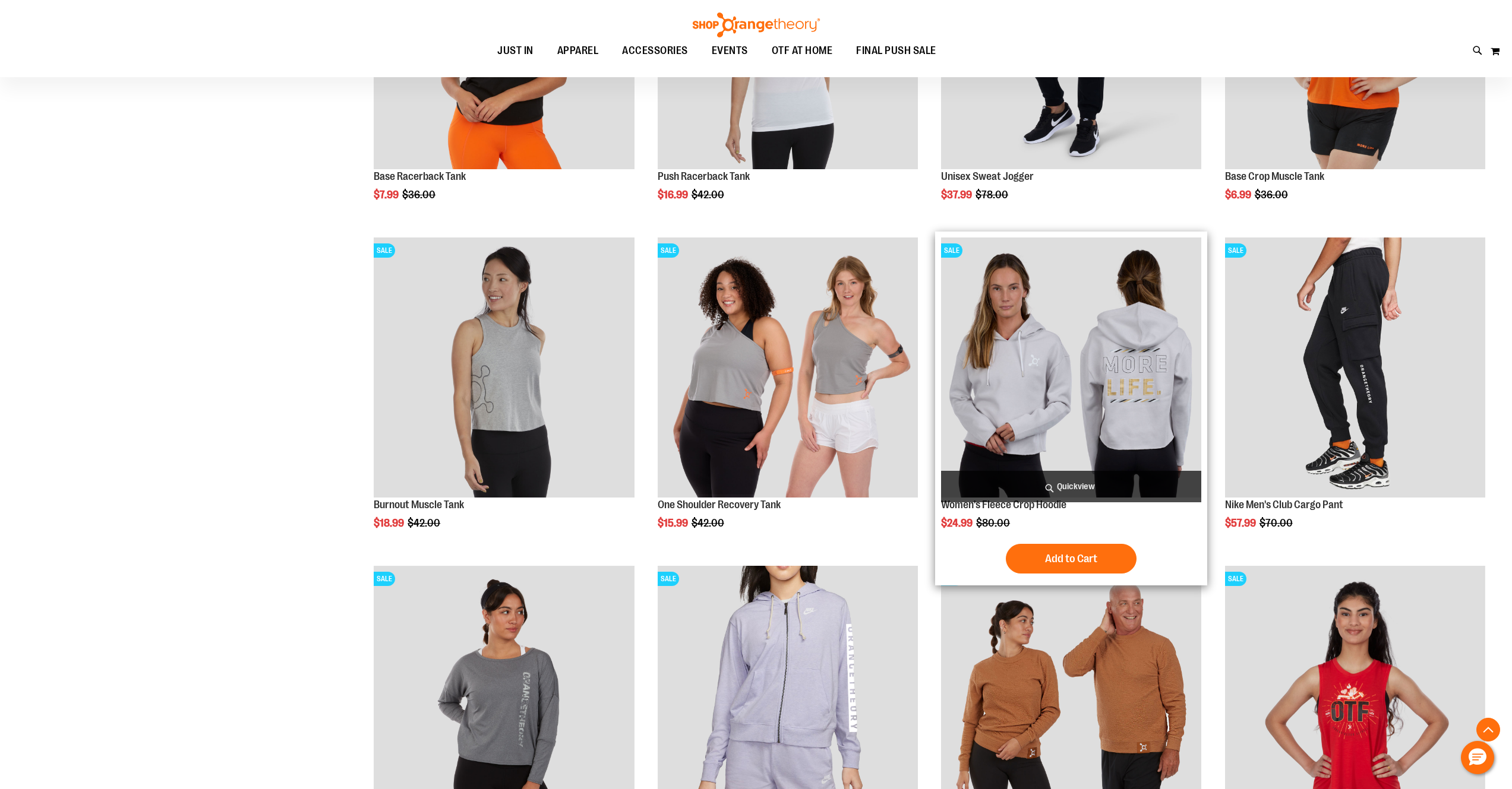
click at [1122, 365] on img "product" at bounding box center [1071, 367] width 260 height 260
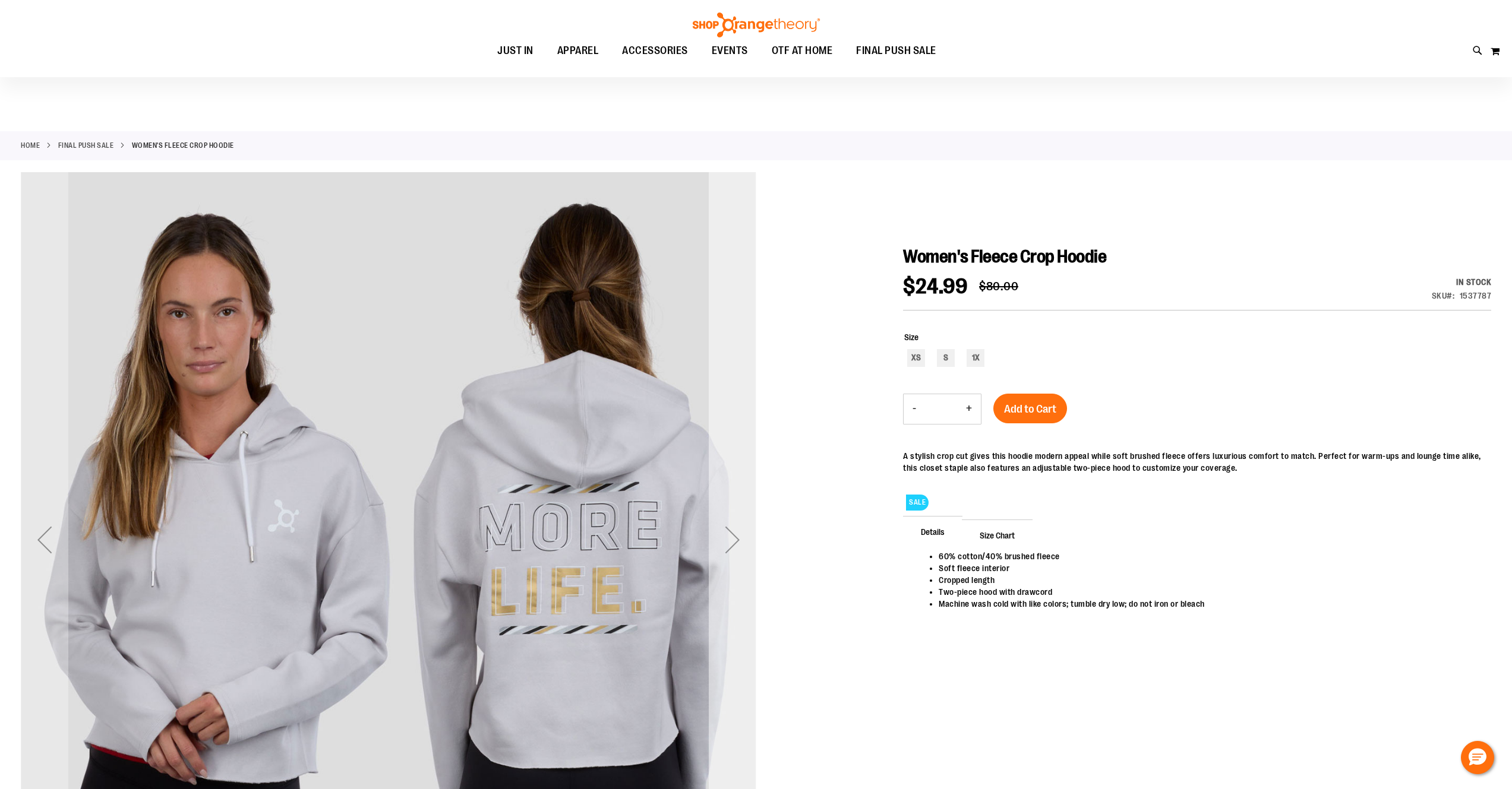
scroll to position [224, 0]
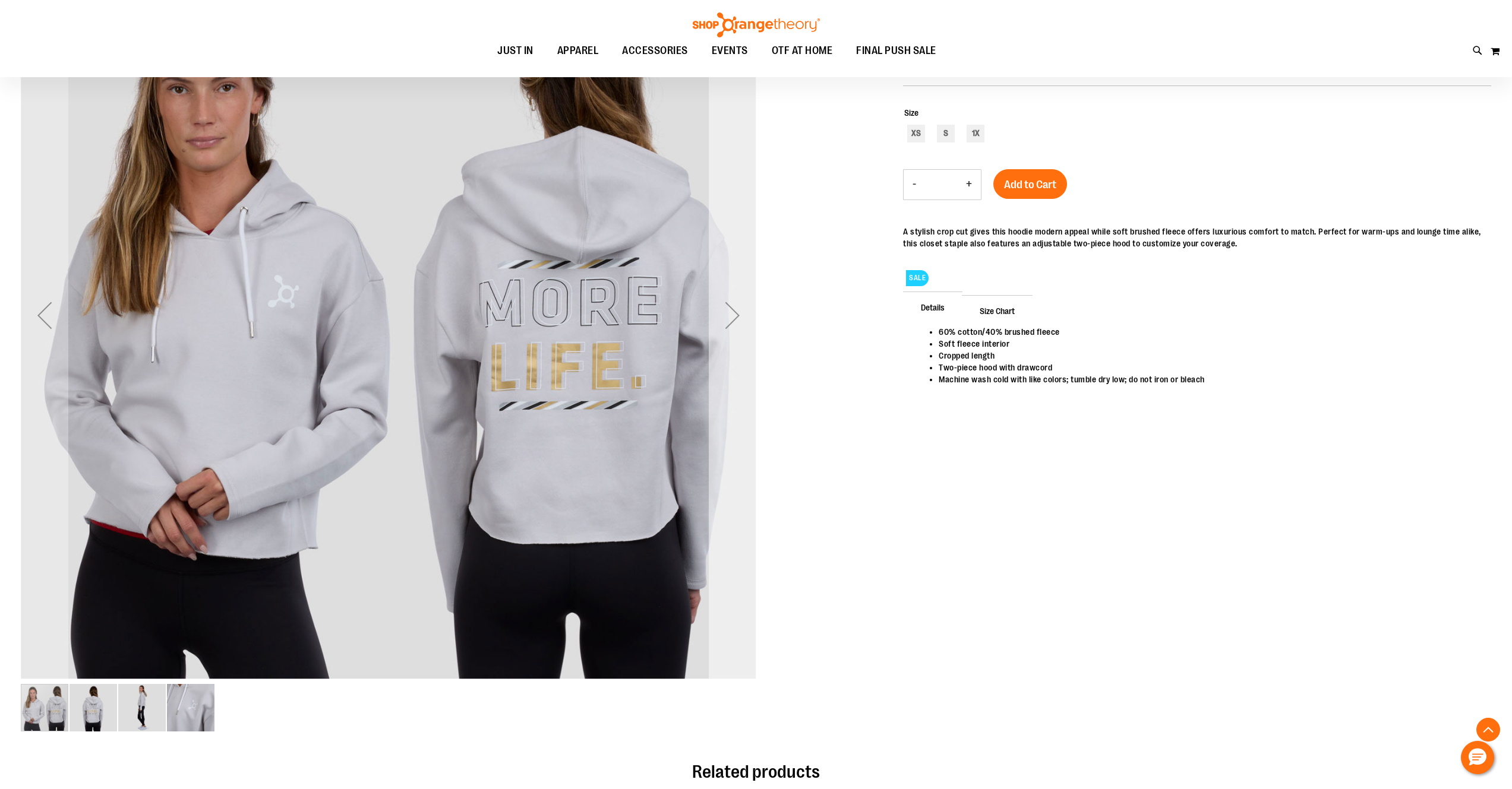
click at [739, 321] on div "Next" at bounding box center [733, 315] width 48 height 48
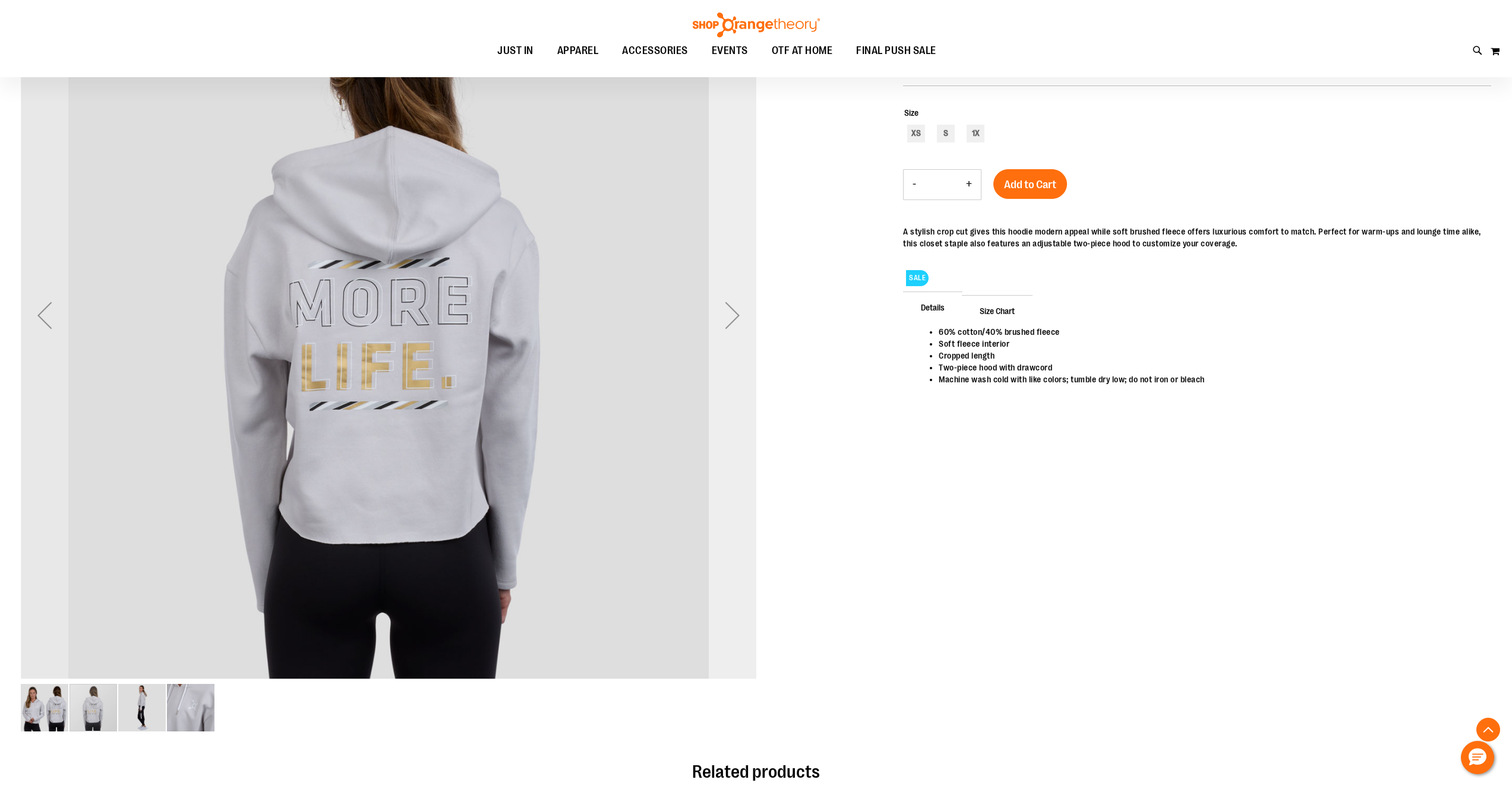
click at [739, 321] on div "Next" at bounding box center [733, 315] width 48 height 48
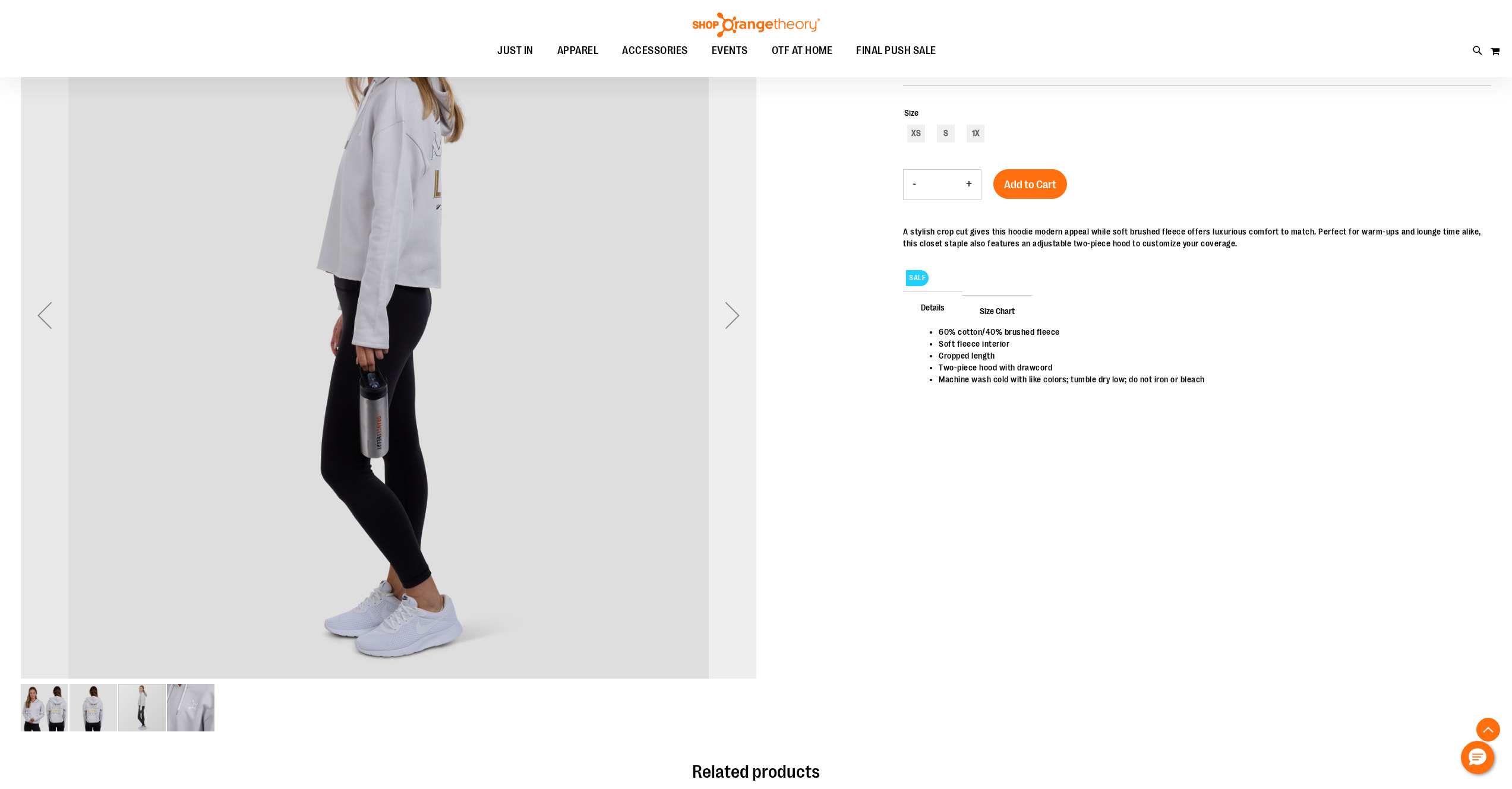
click at [740, 320] on div "Next" at bounding box center [733, 315] width 48 height 48
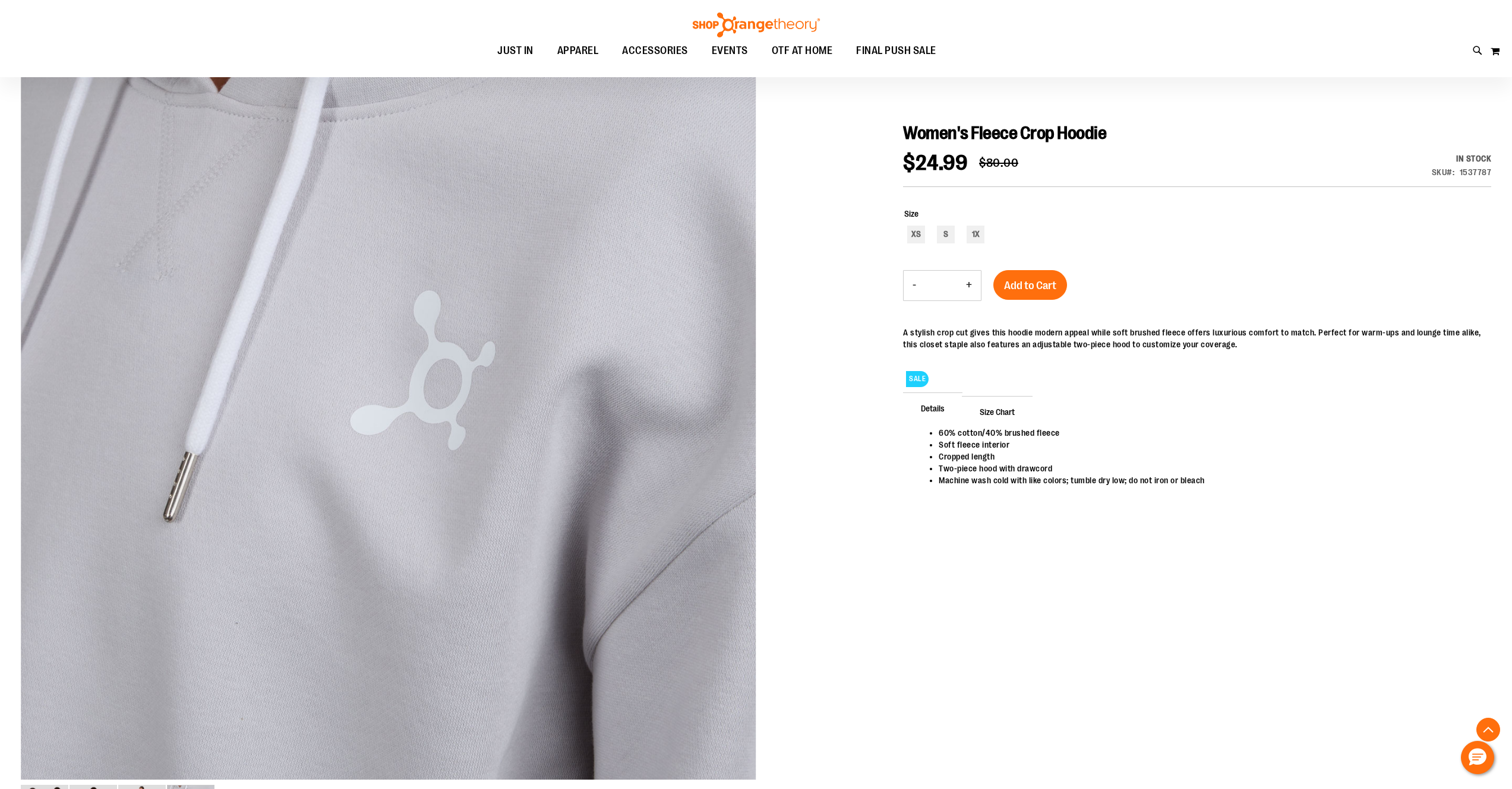
scroll to position [76, 0]
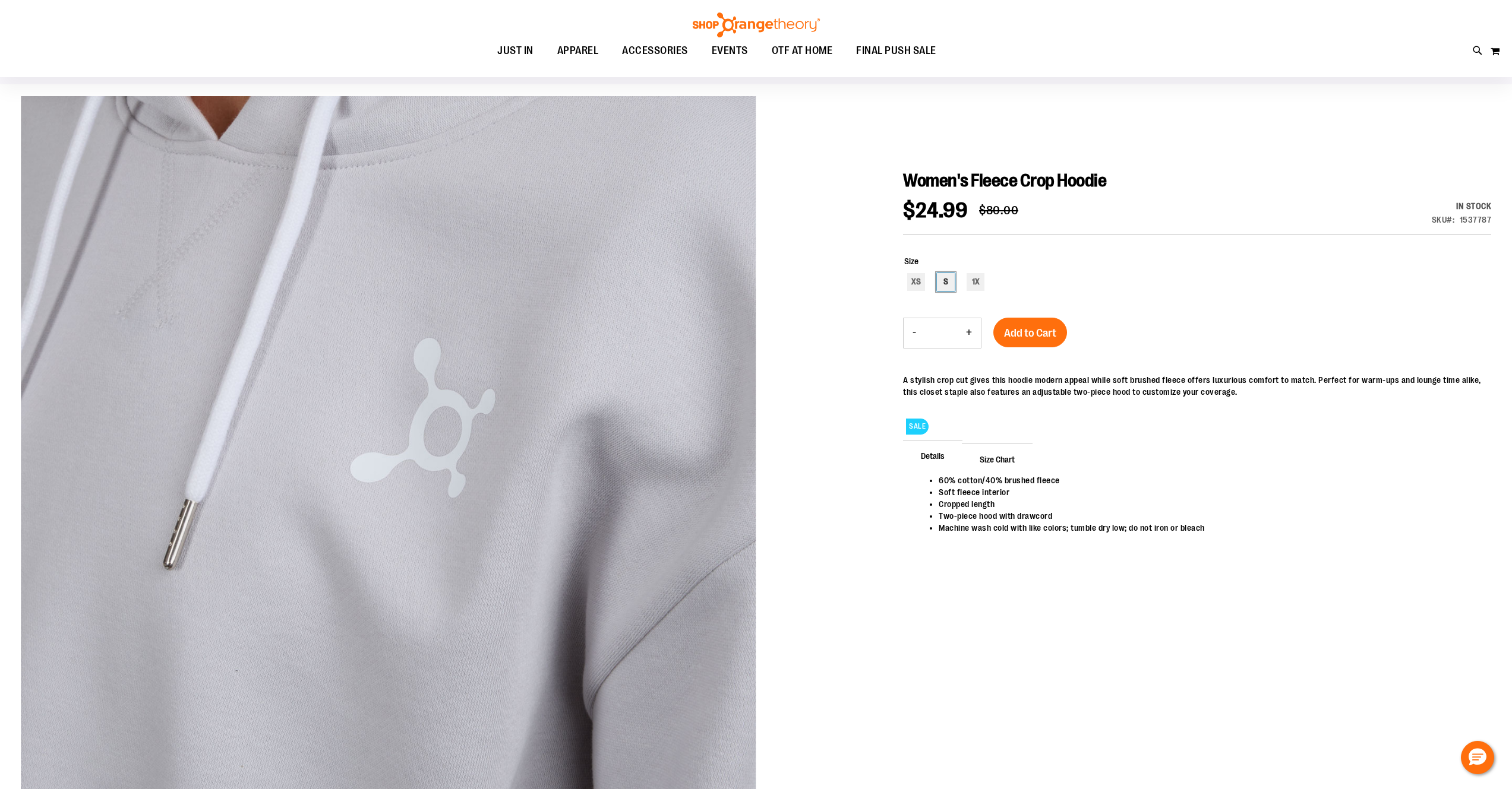
click at [950, 287] on div "S" at bounding box center [946, 282] width 18 height 18
type input "***"
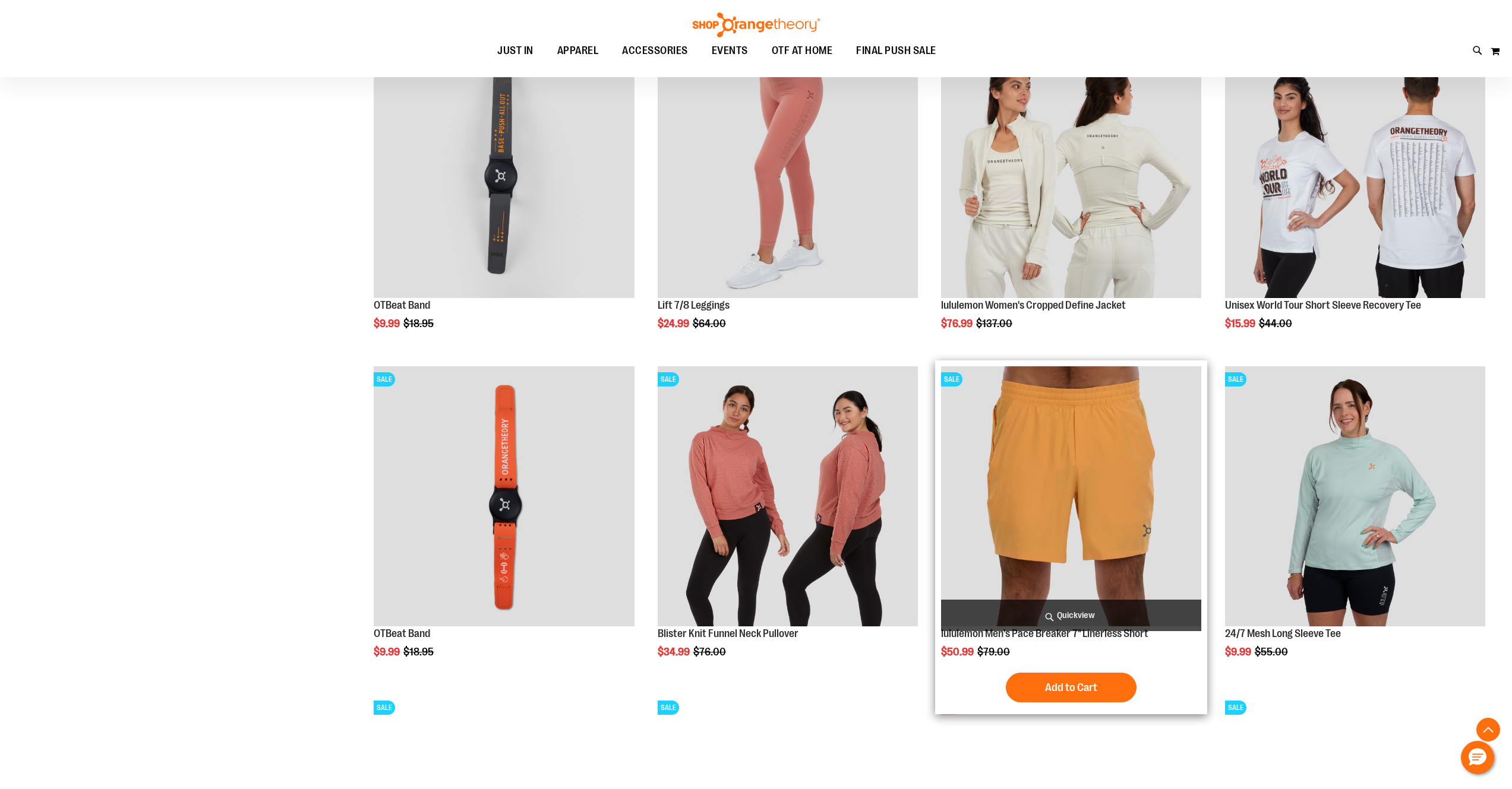
scroll to position [1323, 0]
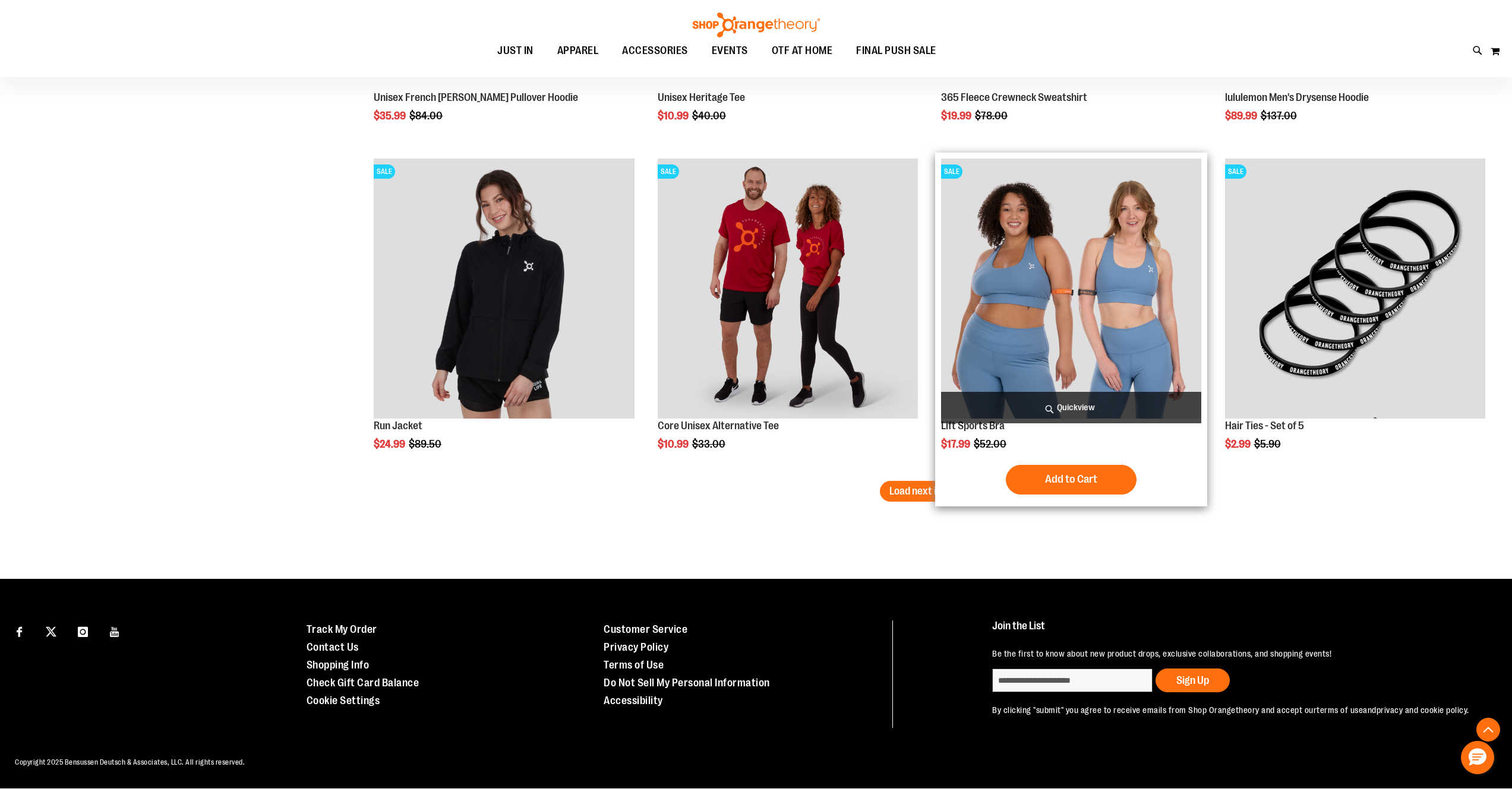
scroll to position [2752, 0]
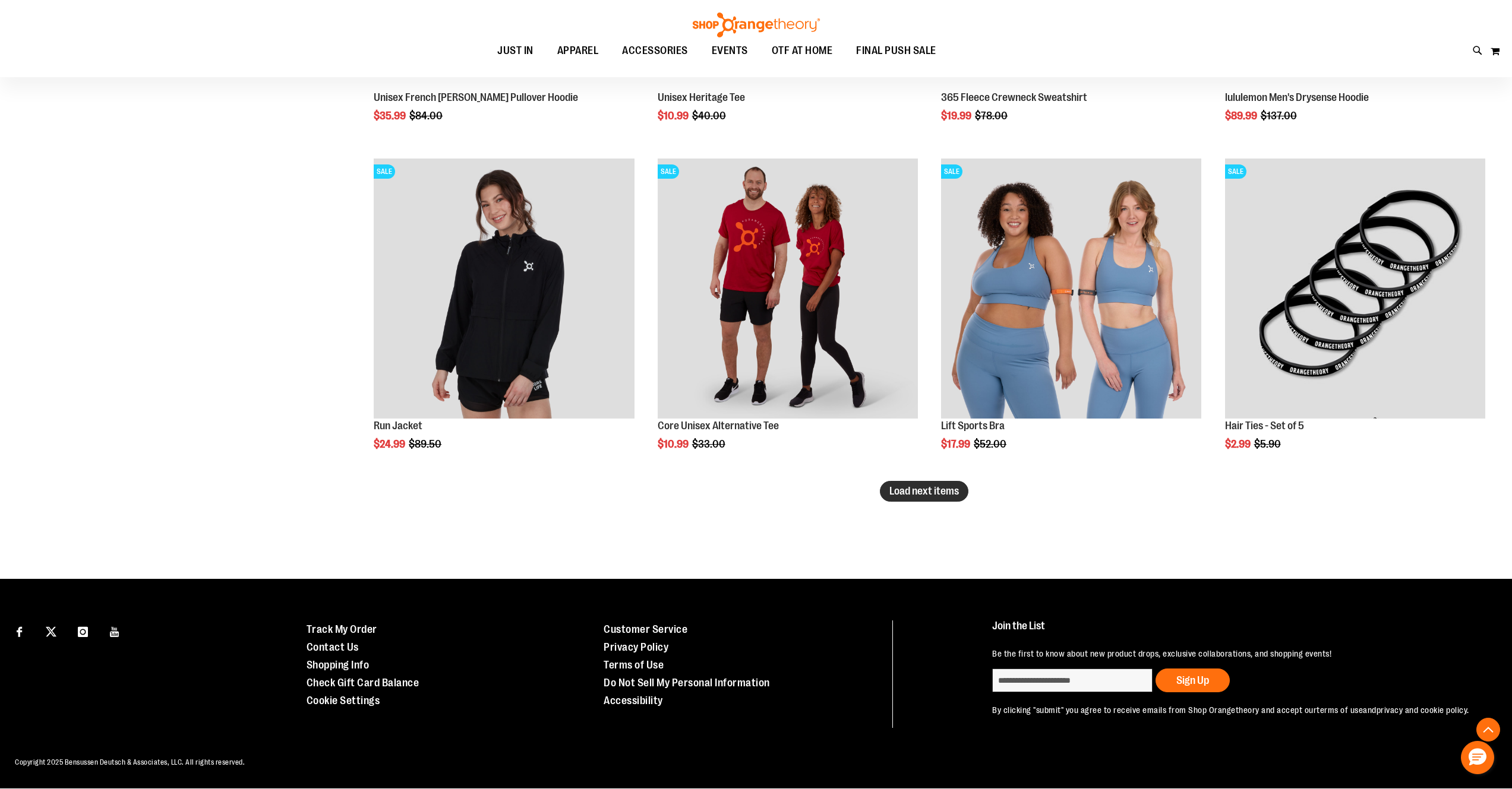
click at [947, 485] on span "Load next items" at bounding box center [924, 491] width 69 height 12
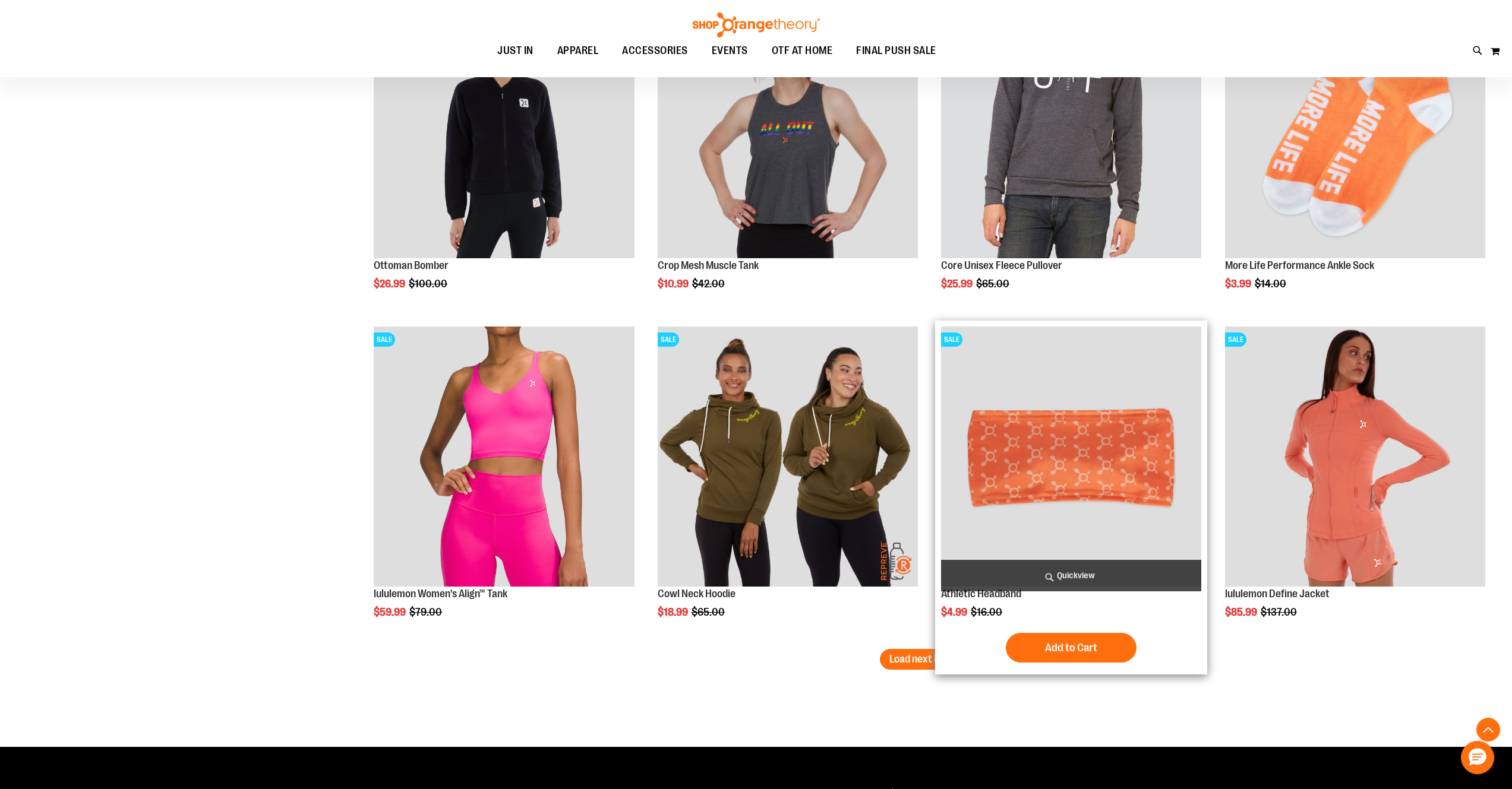
scroll to position [3738, 0]
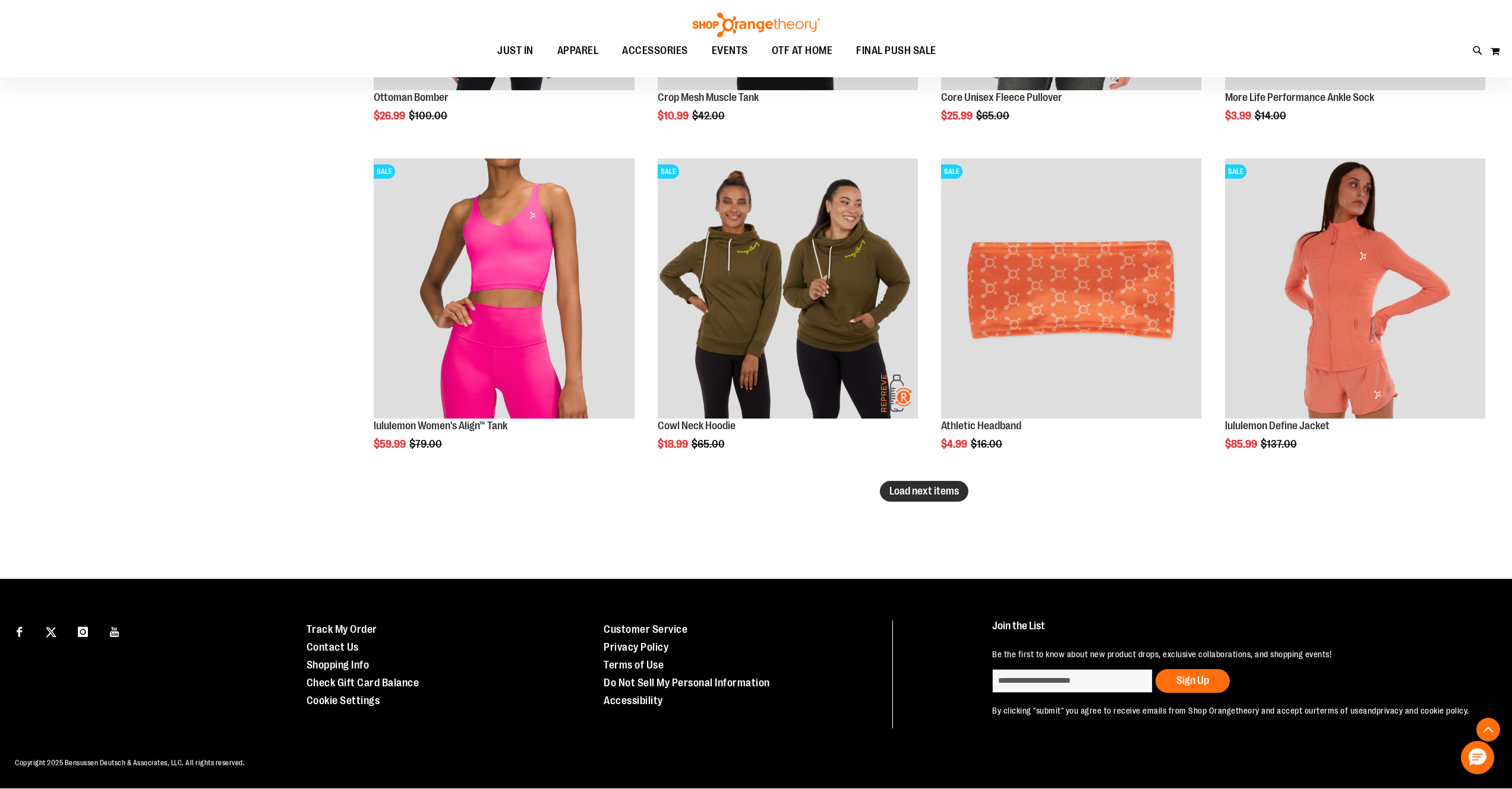
click at [932, 485] on span "Load next items" at bounding box center [924, 491] width 69 height 12
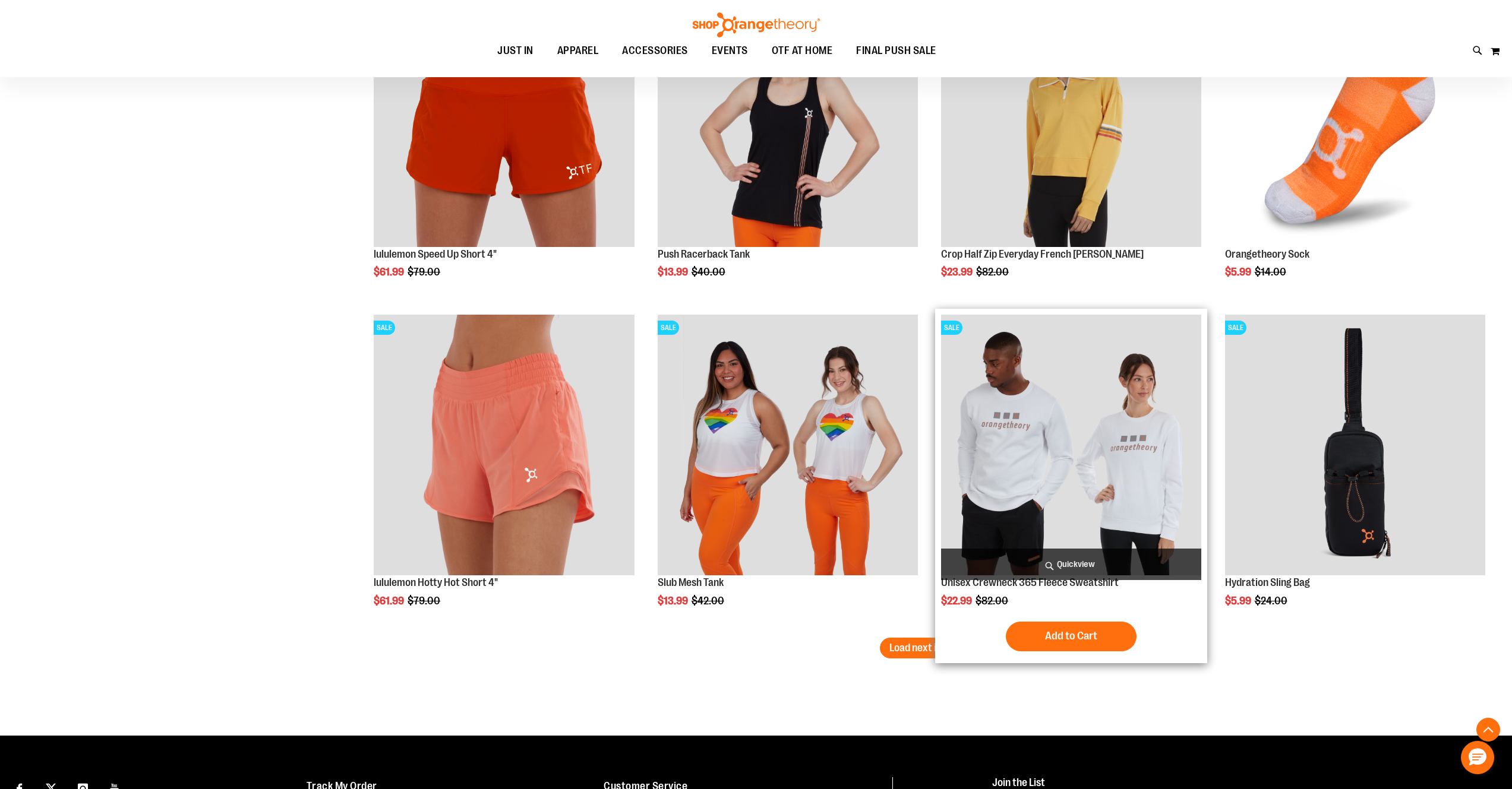
scroll to position [4723, 0]
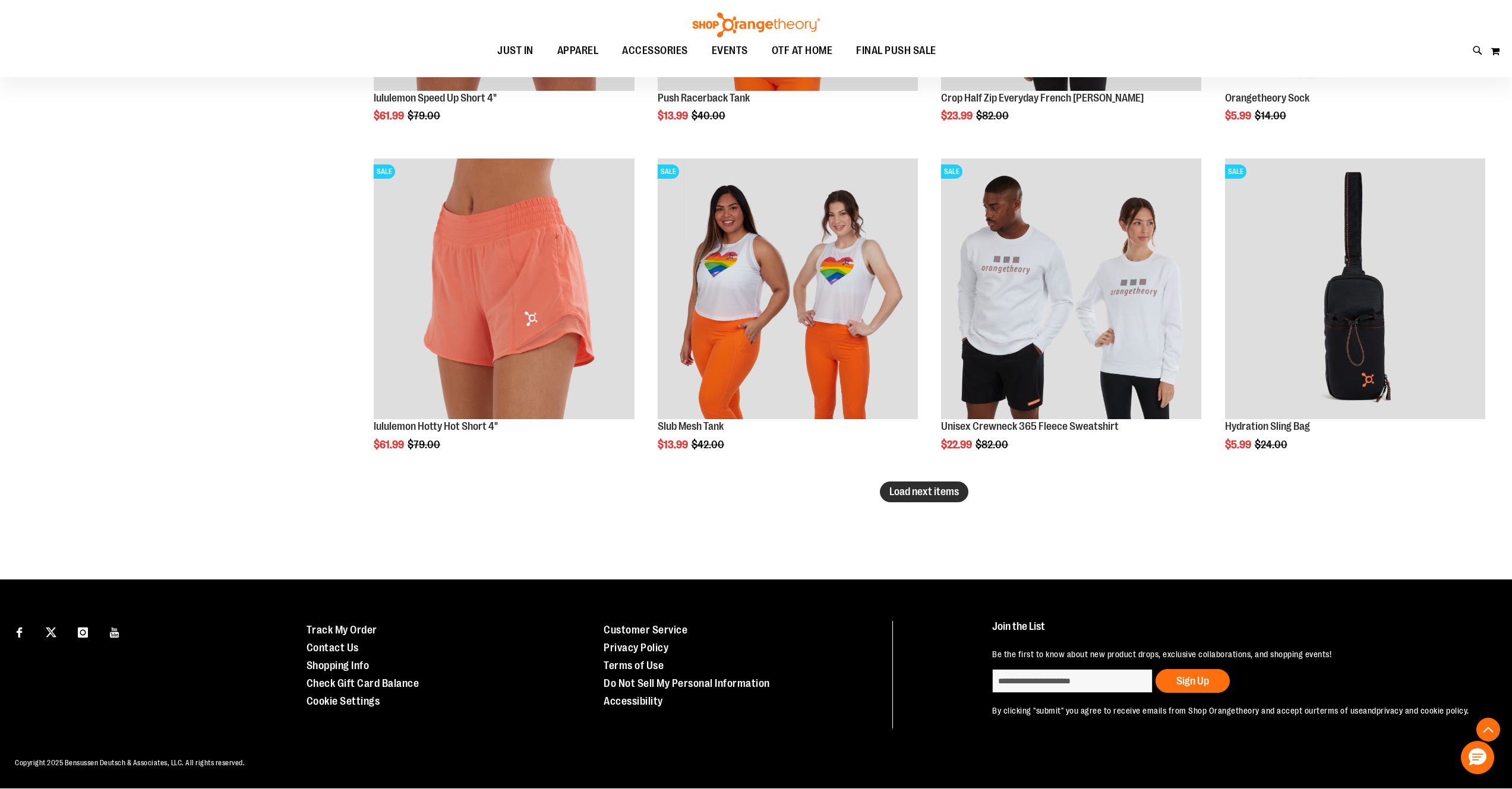
click at [944, 485] on span "Load next items" at bounding box center [924, 491] width 69 height 12
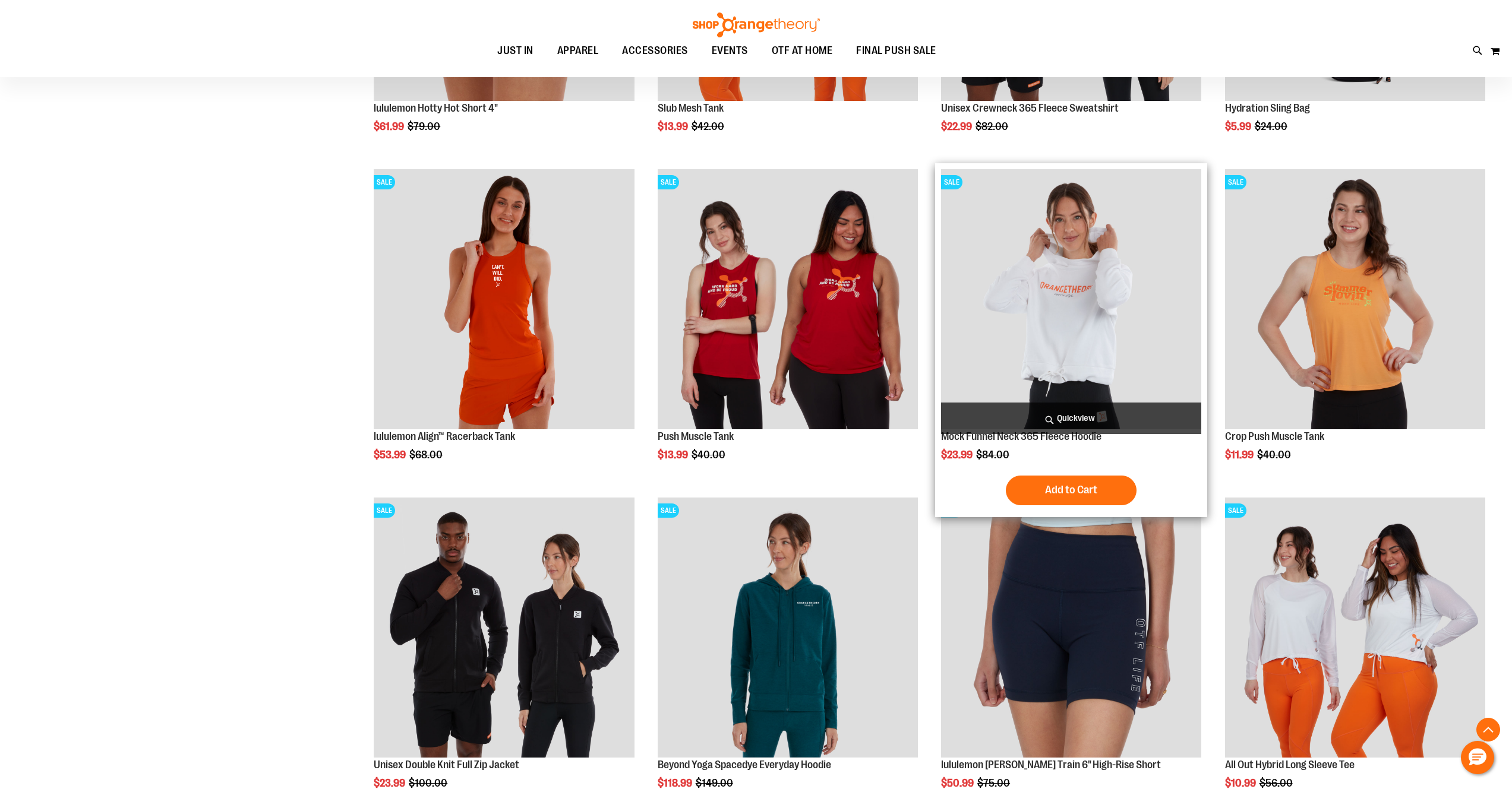
scroll to position [5086, 0]
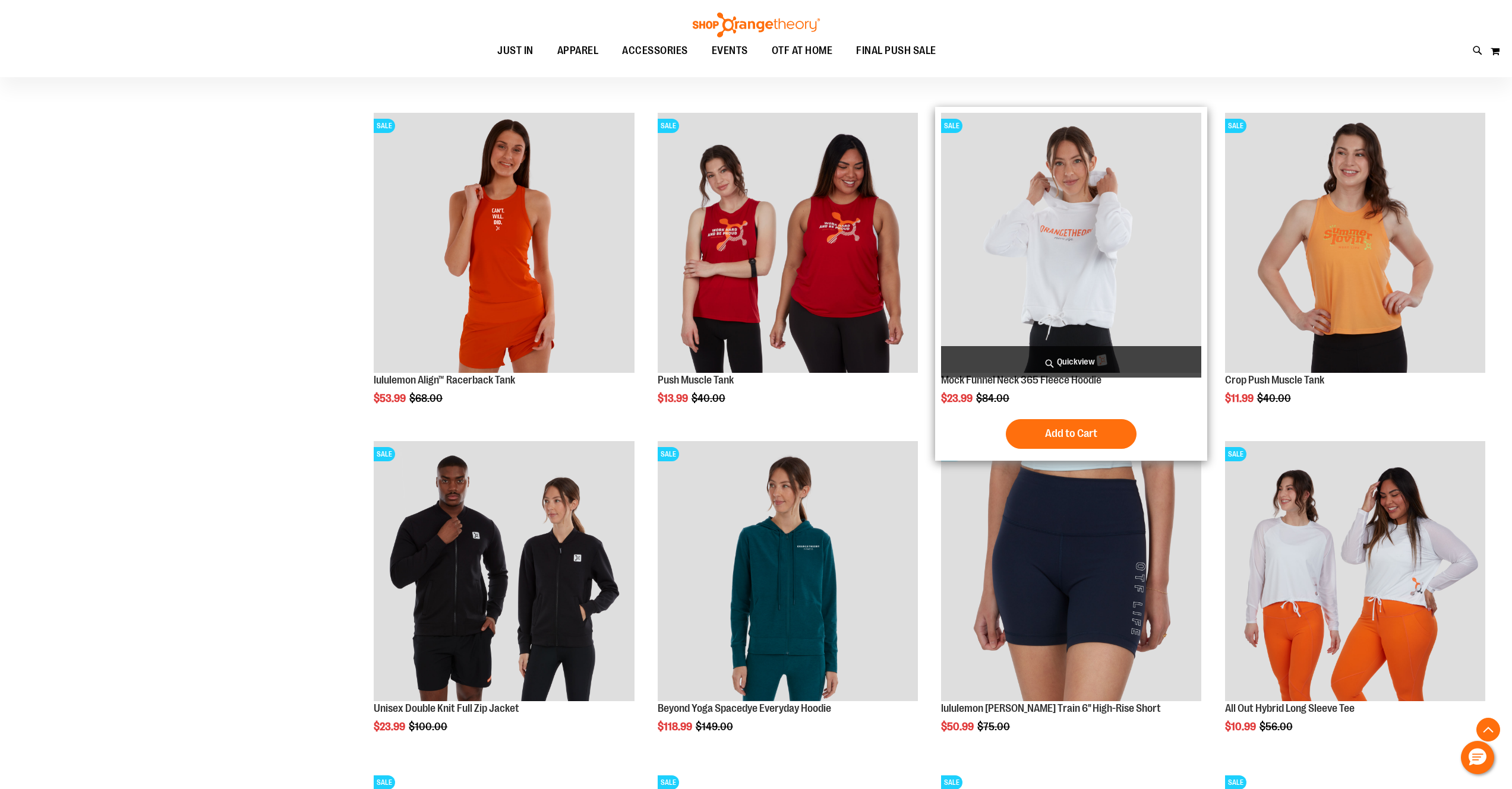
click at [1078, 273] on img "product" at bounding box center [1071, 242] width 260 height 260
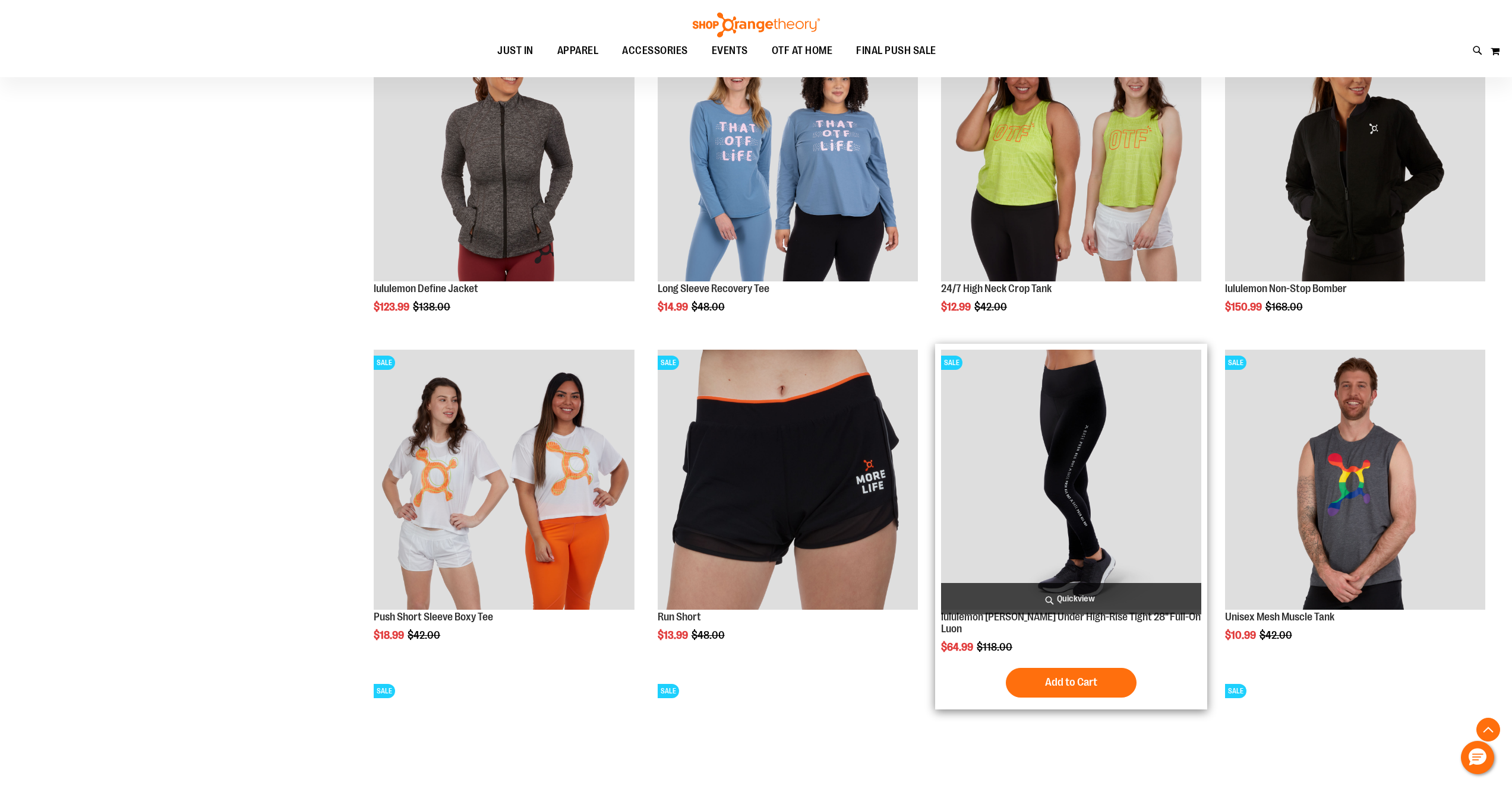
scroll to position [1257, 0]
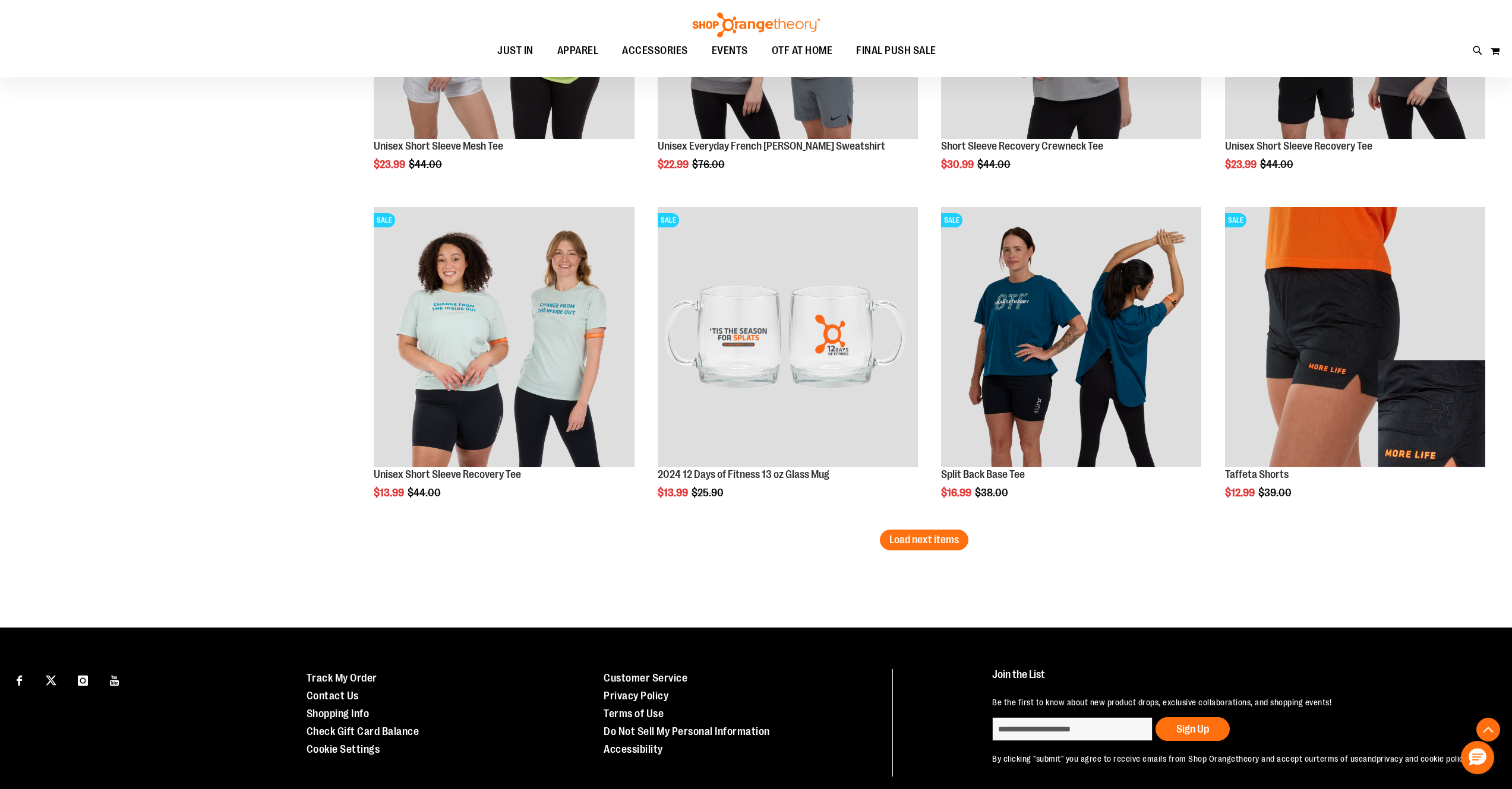
scroll to position [2752, 0]
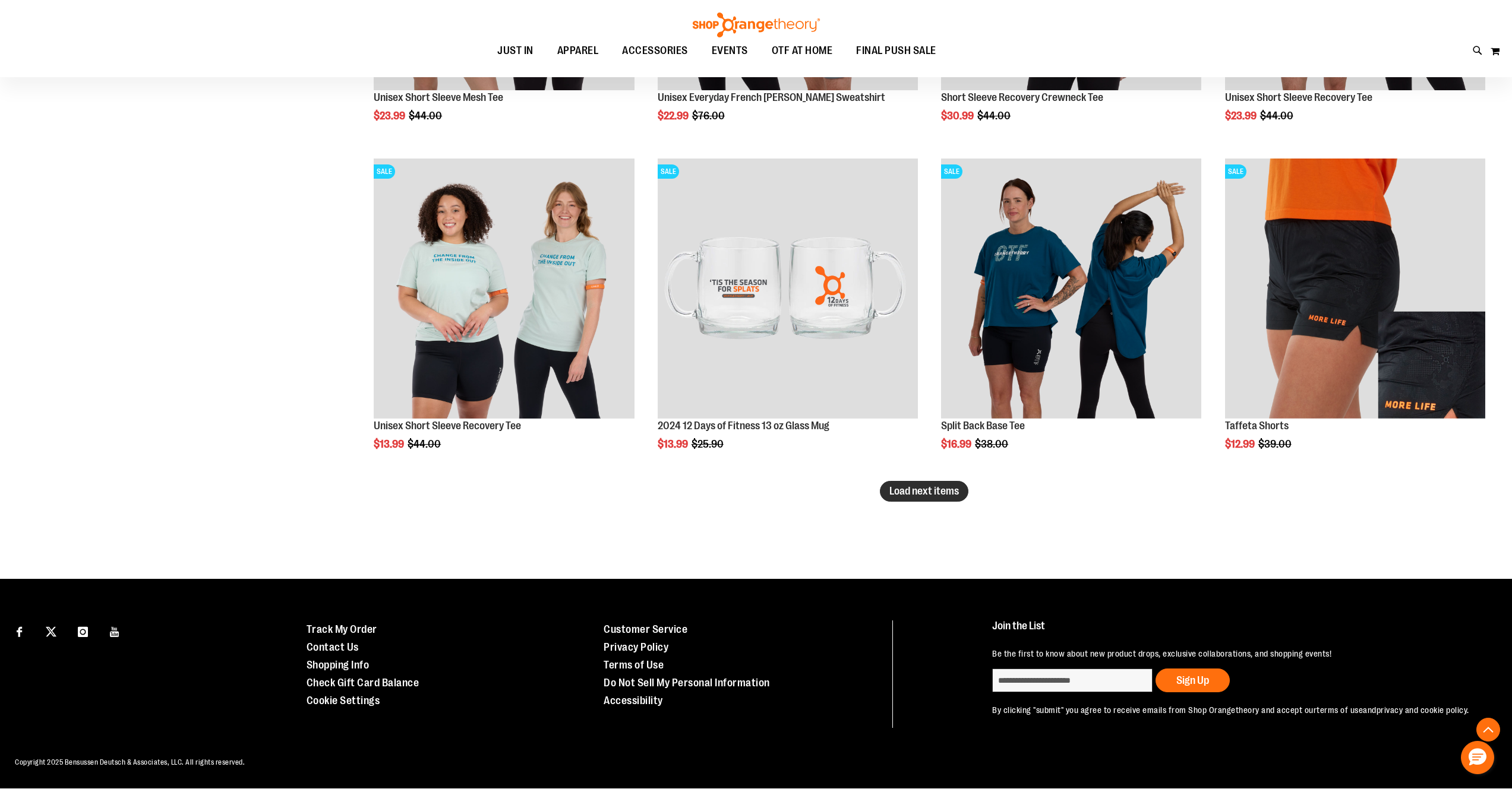
click at [940, 485] on span "Load next items" at bounding box center [924, 491] width 69 height 12
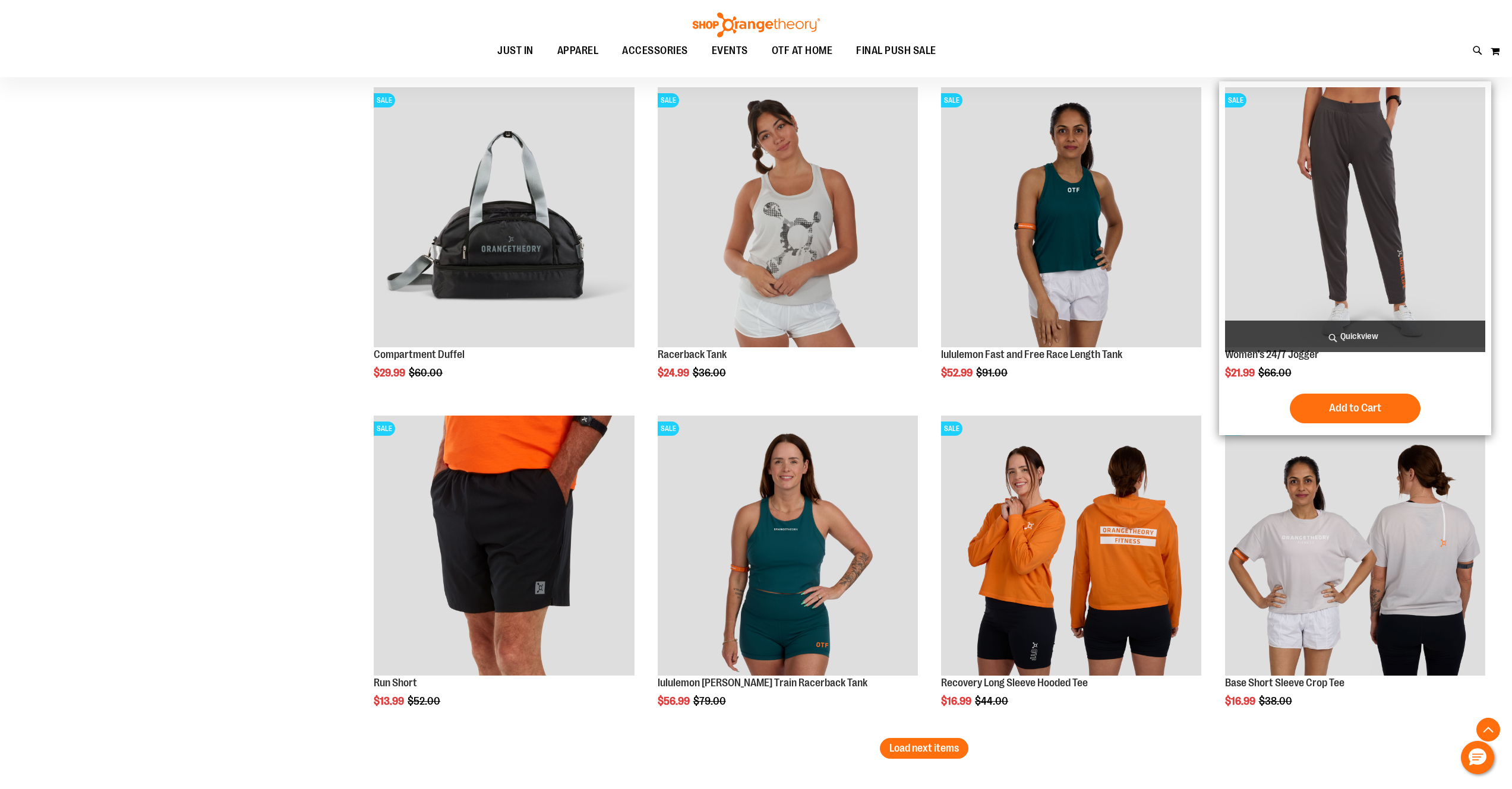
scroll to position [3738, 0]
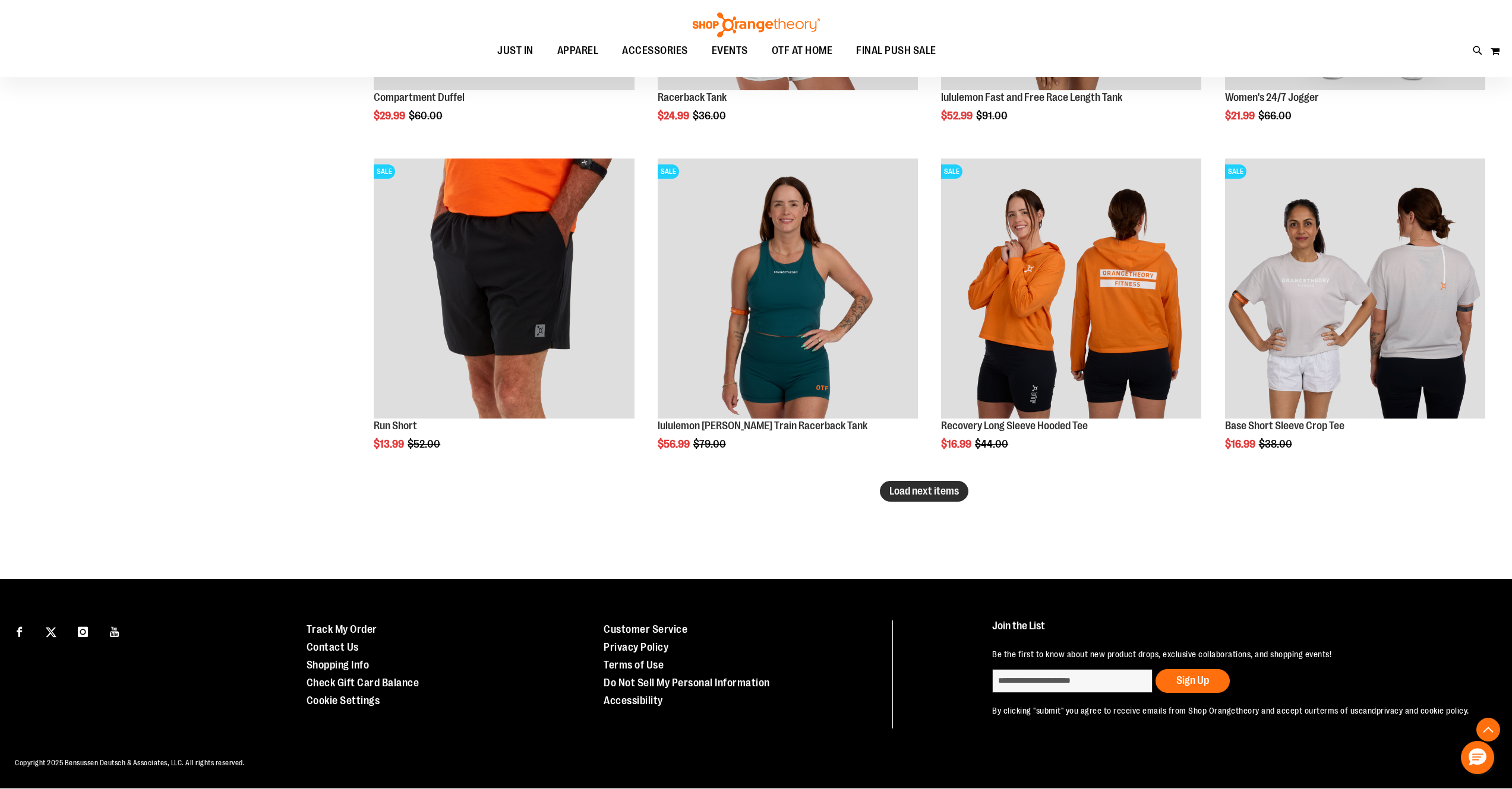
click at [923, 485] on span "Load next items" at bounding box center [924, 491] width 69 height 12
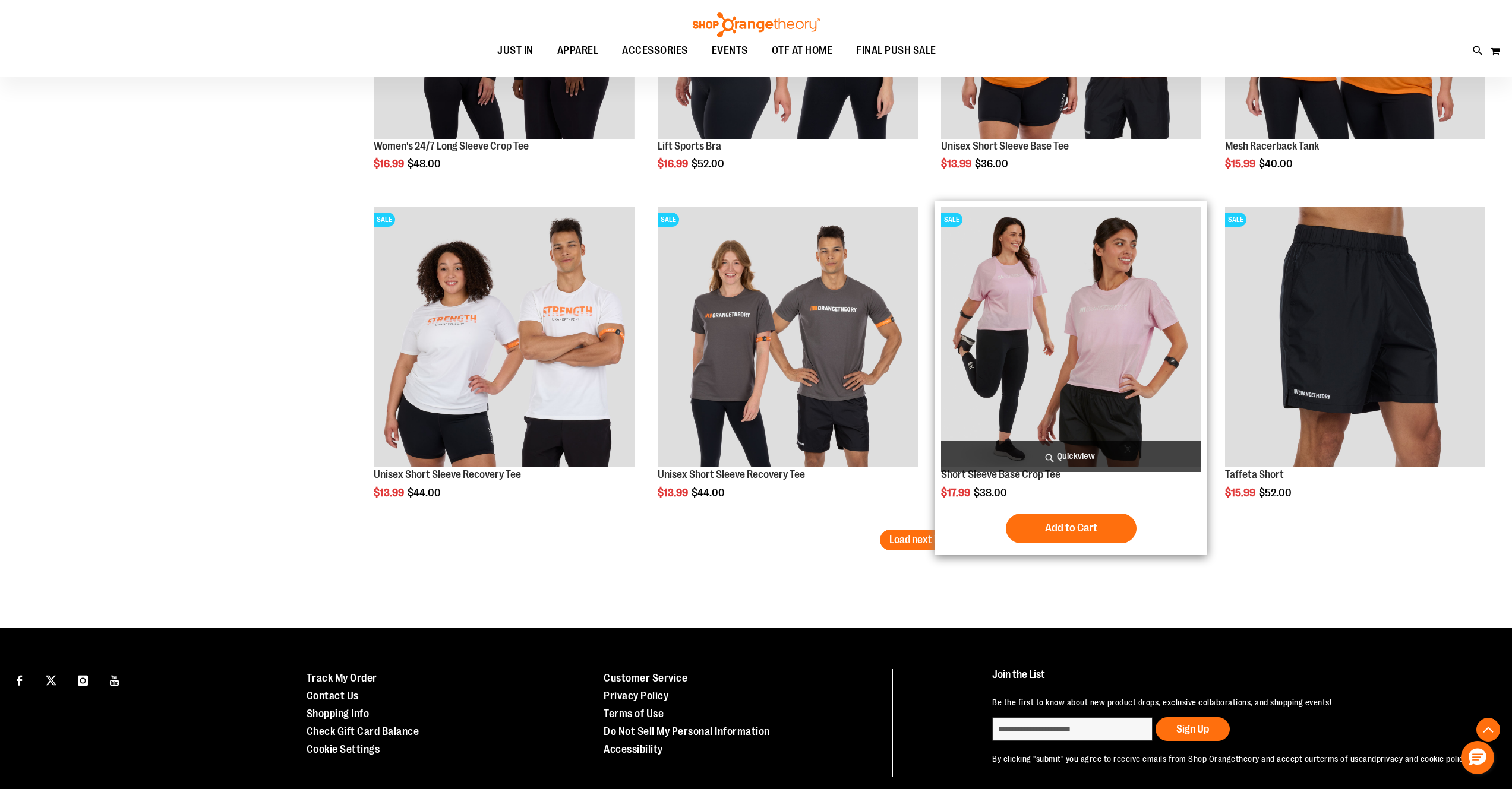
scroll to position [4723, 0]
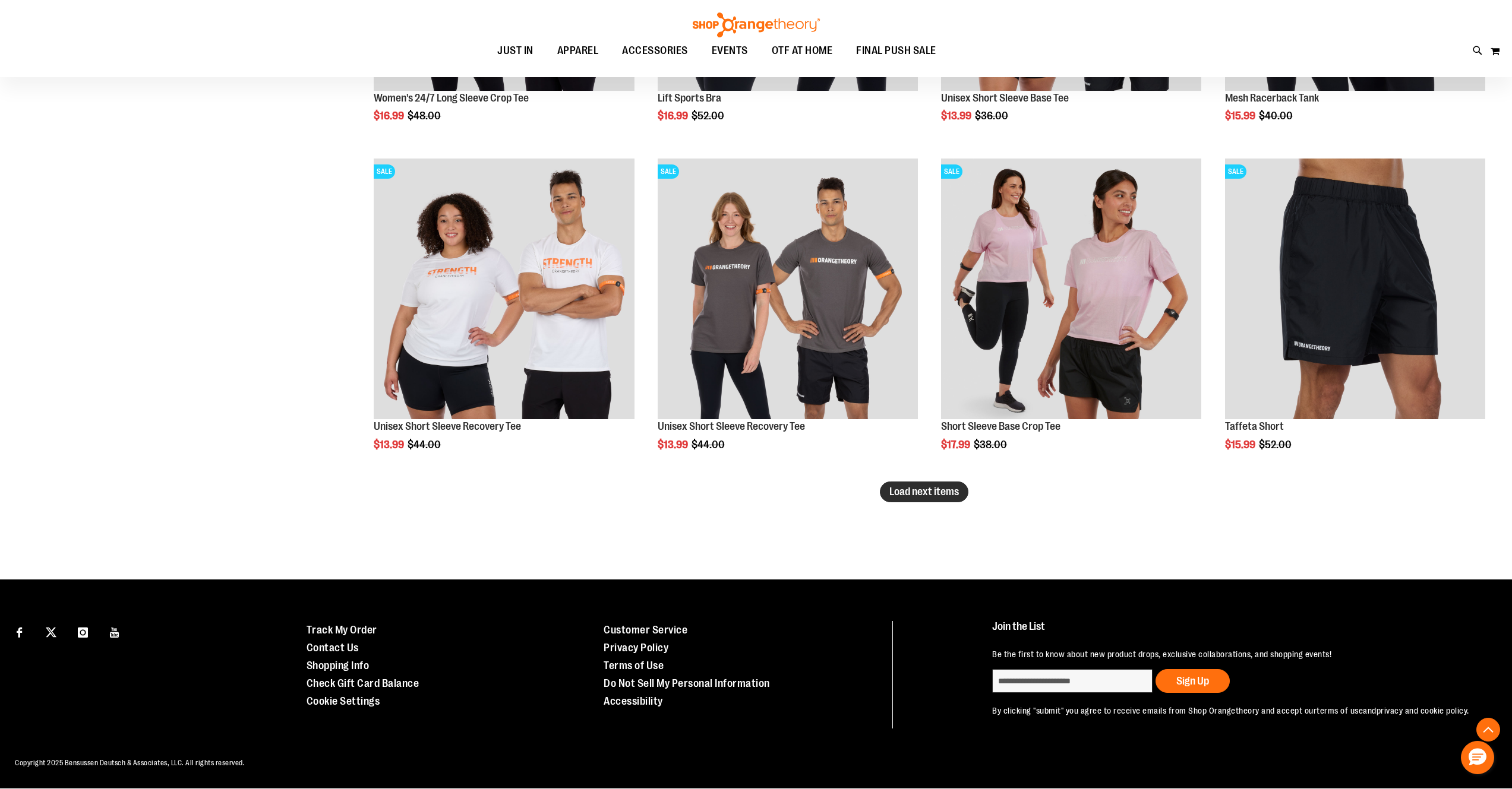
click at [937, 485] on span "Load next items" at bounding box center [924, 491] width 69 height 12
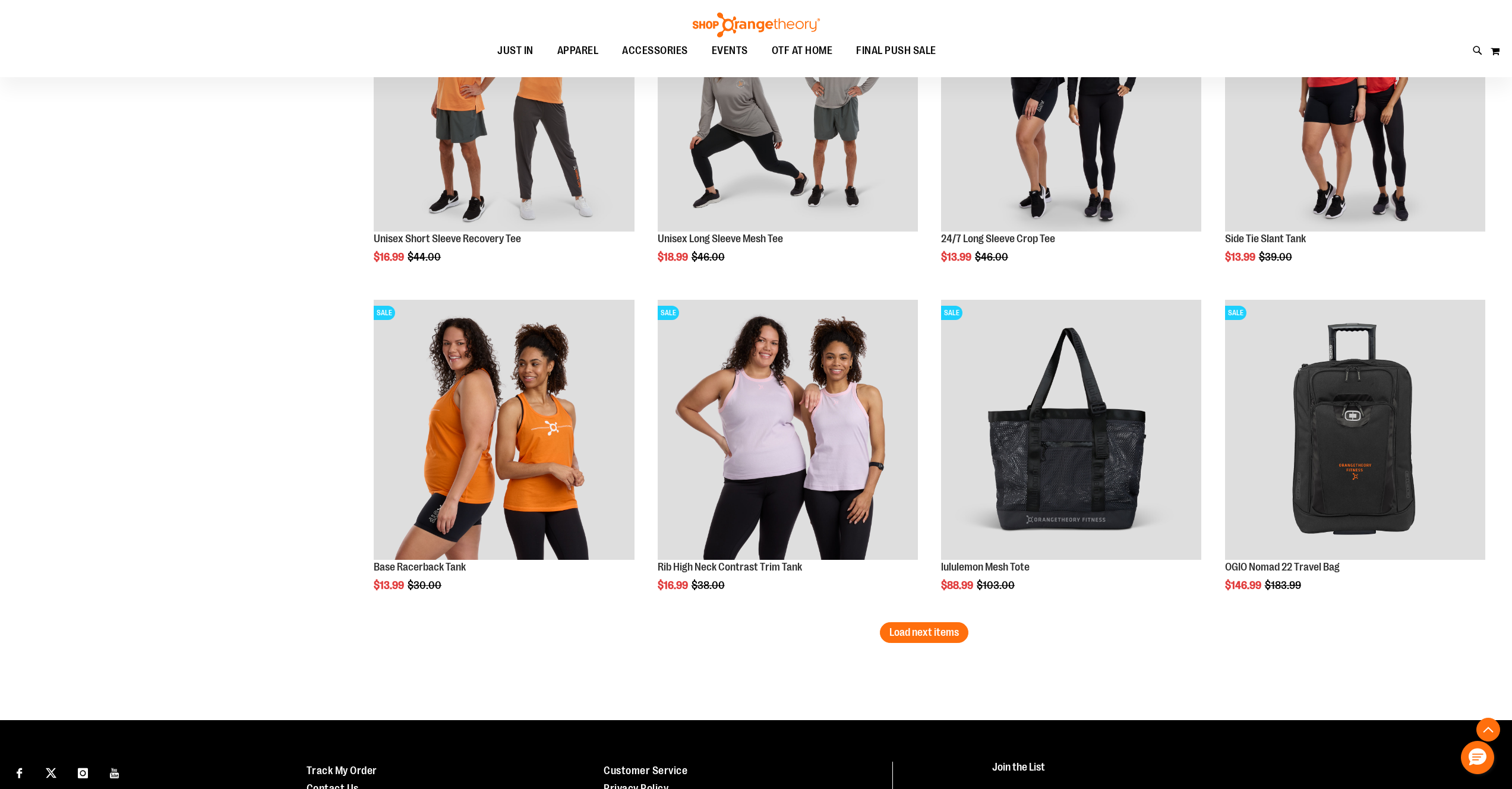
scroll to position [5709, 0]
